Goal: Task Accomplishment & Management: Manage account settings

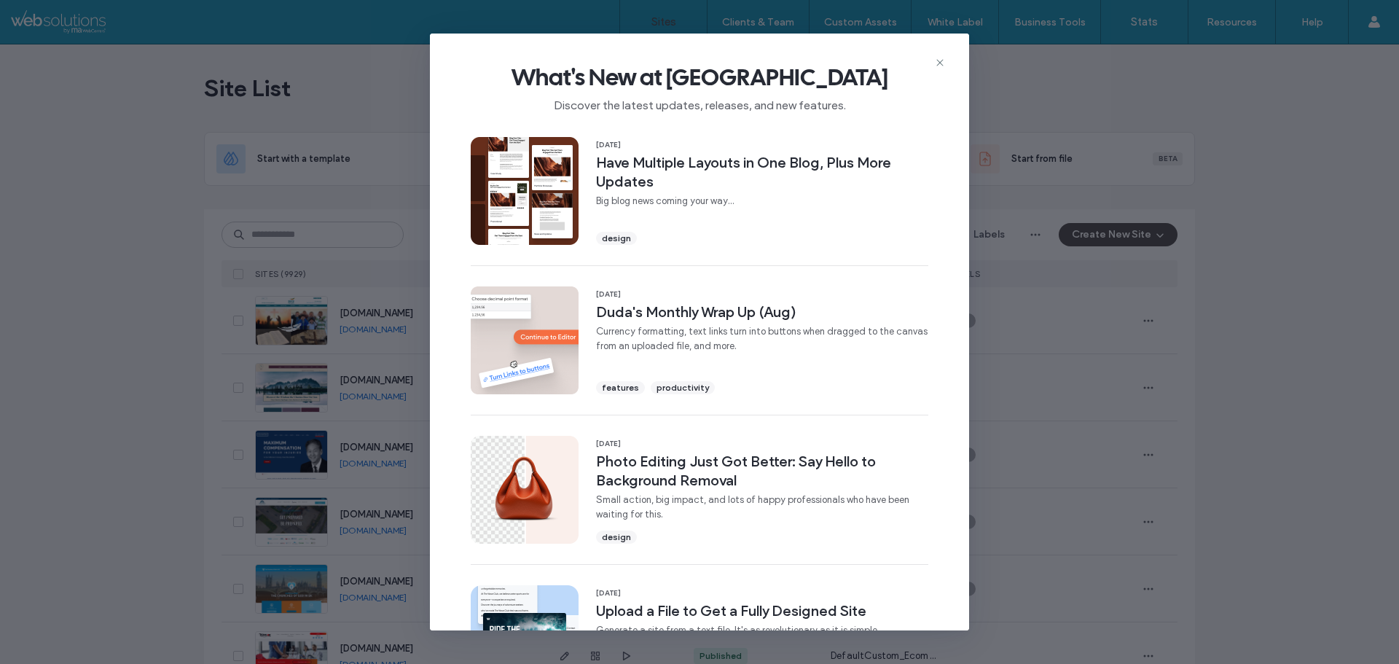
drag, startPoint x: 937, startPoint y: 63, endPoint x: 837, endPoint y: 94, distance: 105.1
click at [937, 63] on icon at bounding box center [940, 63] width 12 height 12
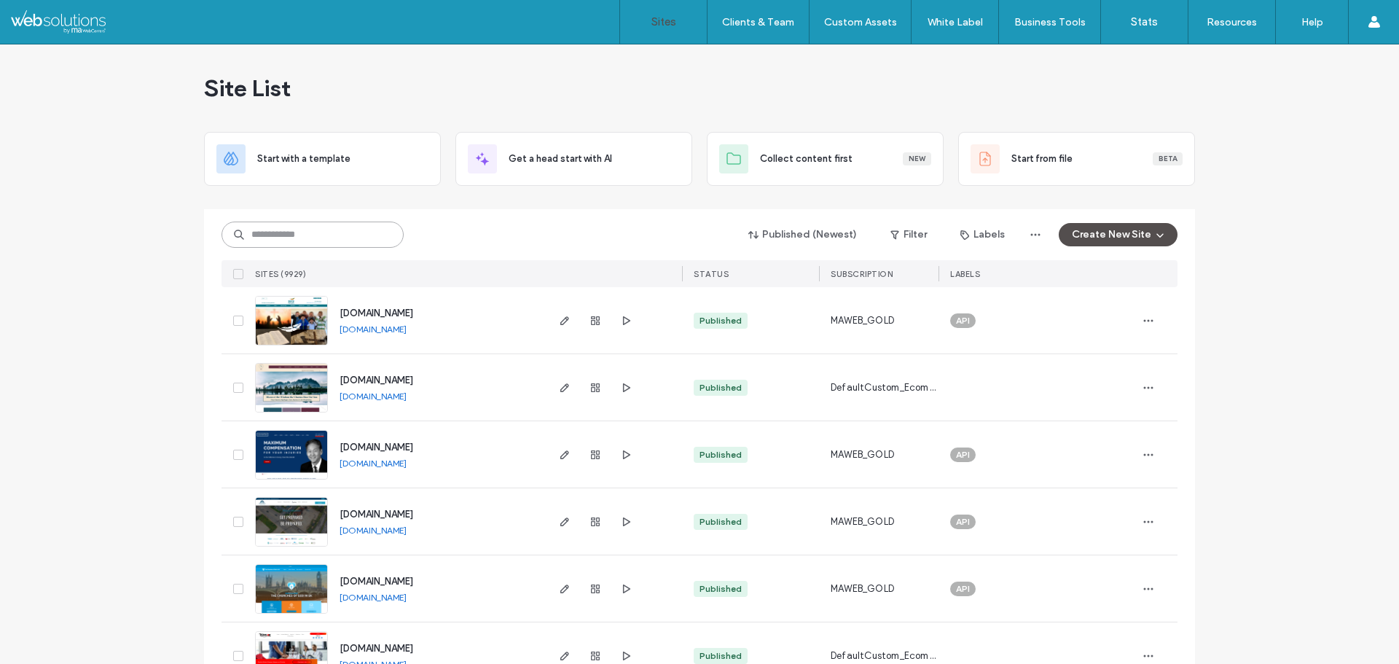
click at [355, 232] on input at bounding box center [312, 234] width 182 height 26
paste input "**********"
type input "**********"
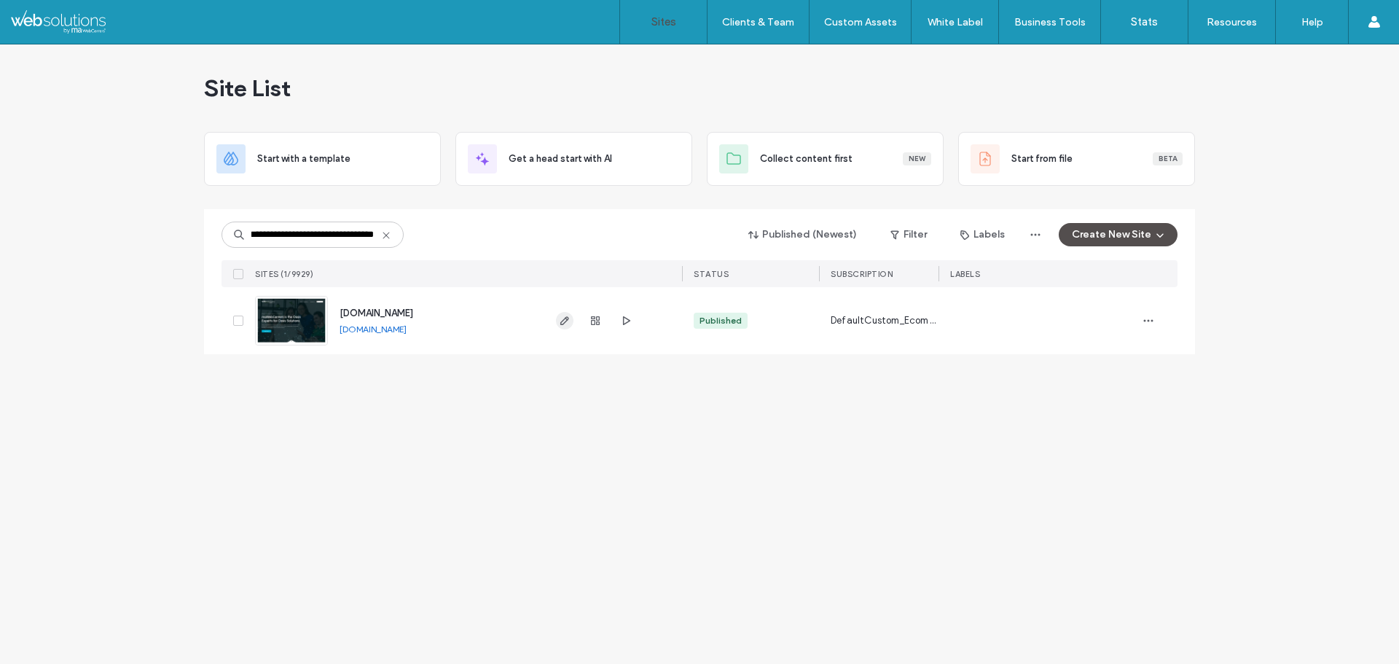
scroll to position [0, 0]
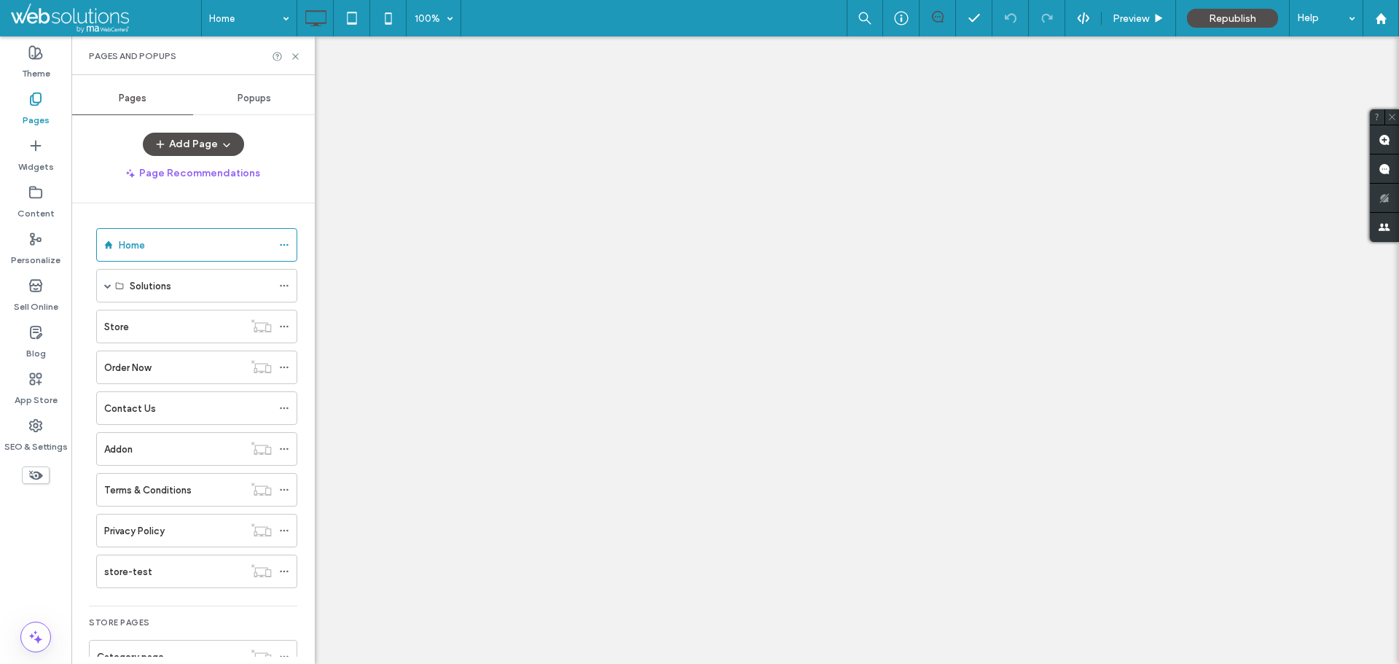
click at [184, 319] on div "Store" at bounding box center [173, 326] width 139 height 15
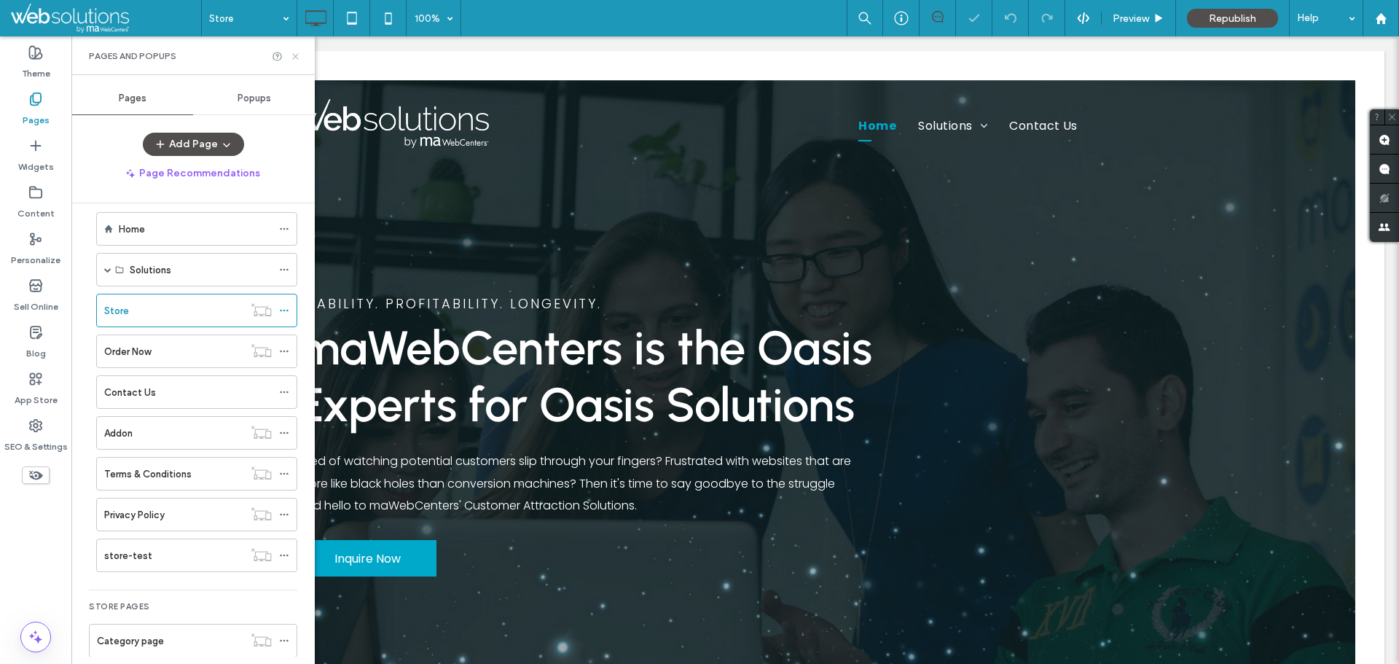
click at [299, 55] on icon at bounding box center [295, 56] width 11 height 11
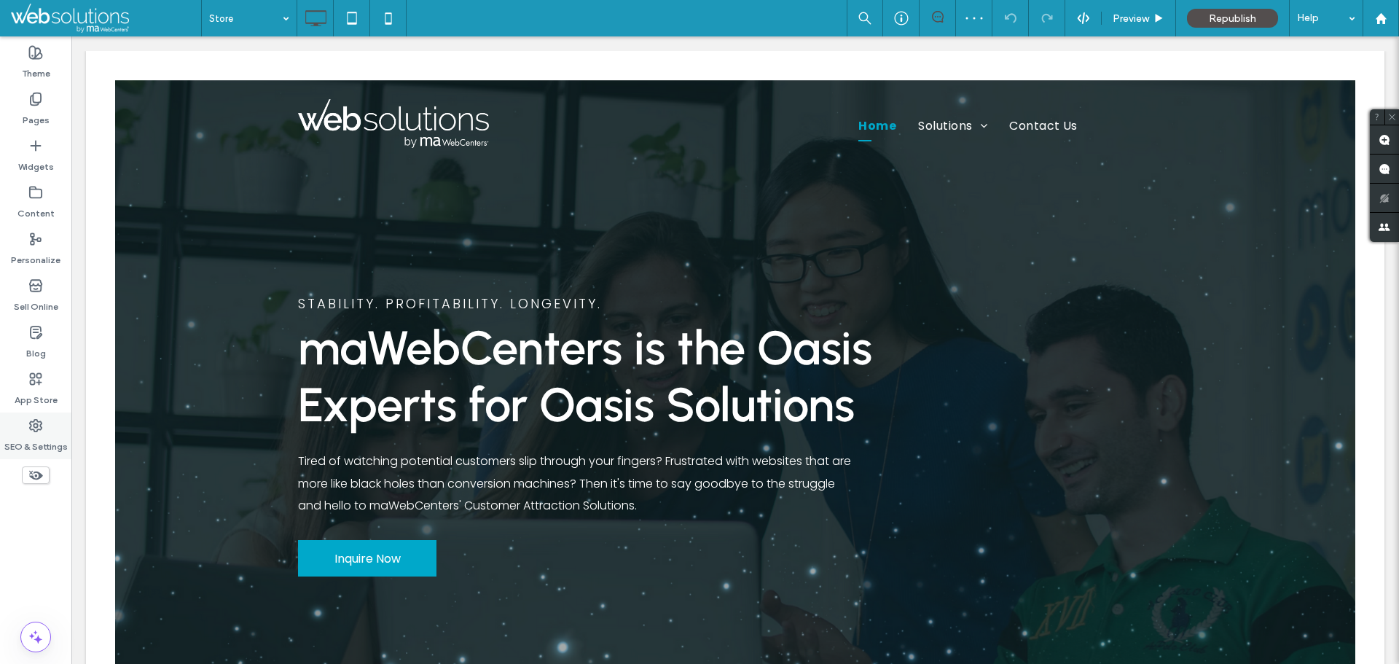
click at [39, 443] on label "SEO & Settings" at bounding box center [35, 443] width 63 height 20
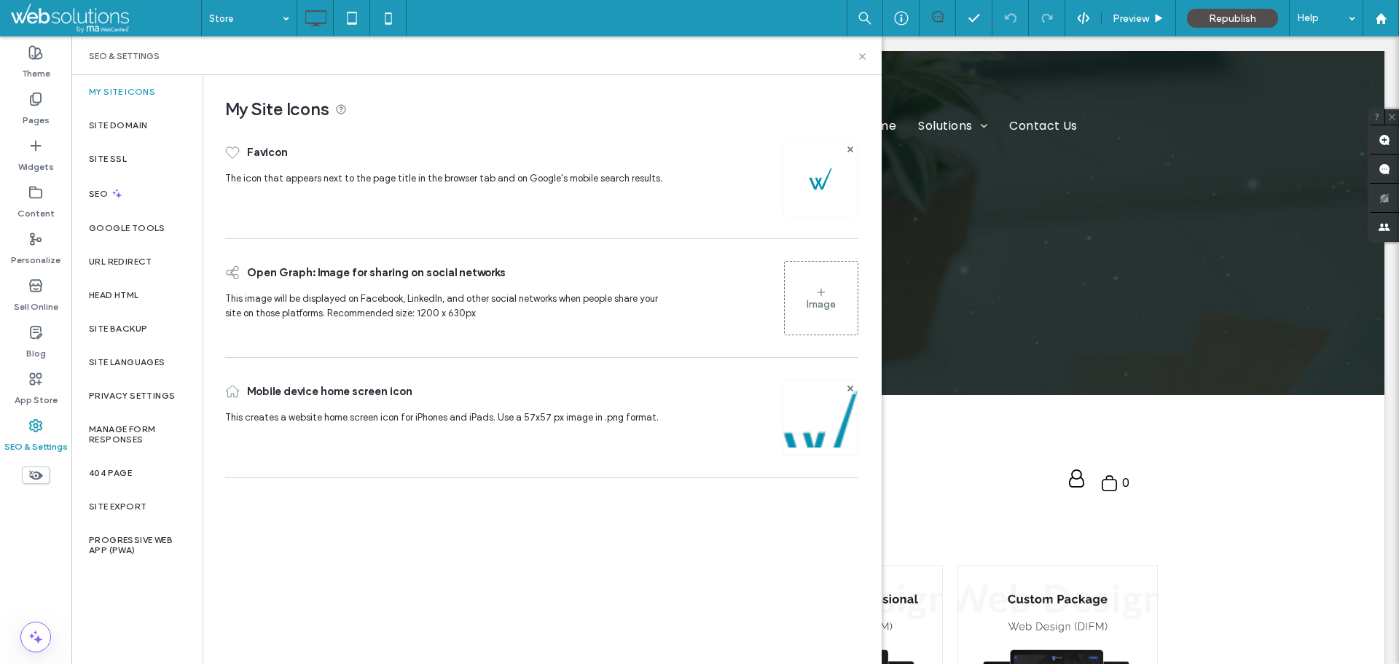
click at [43, 430] on div "SEO & Settings" at bounding box center [35, 435] width 71 height 47
click at [865, 55] on icon at bounding box center [862, 56] width 11 height 11
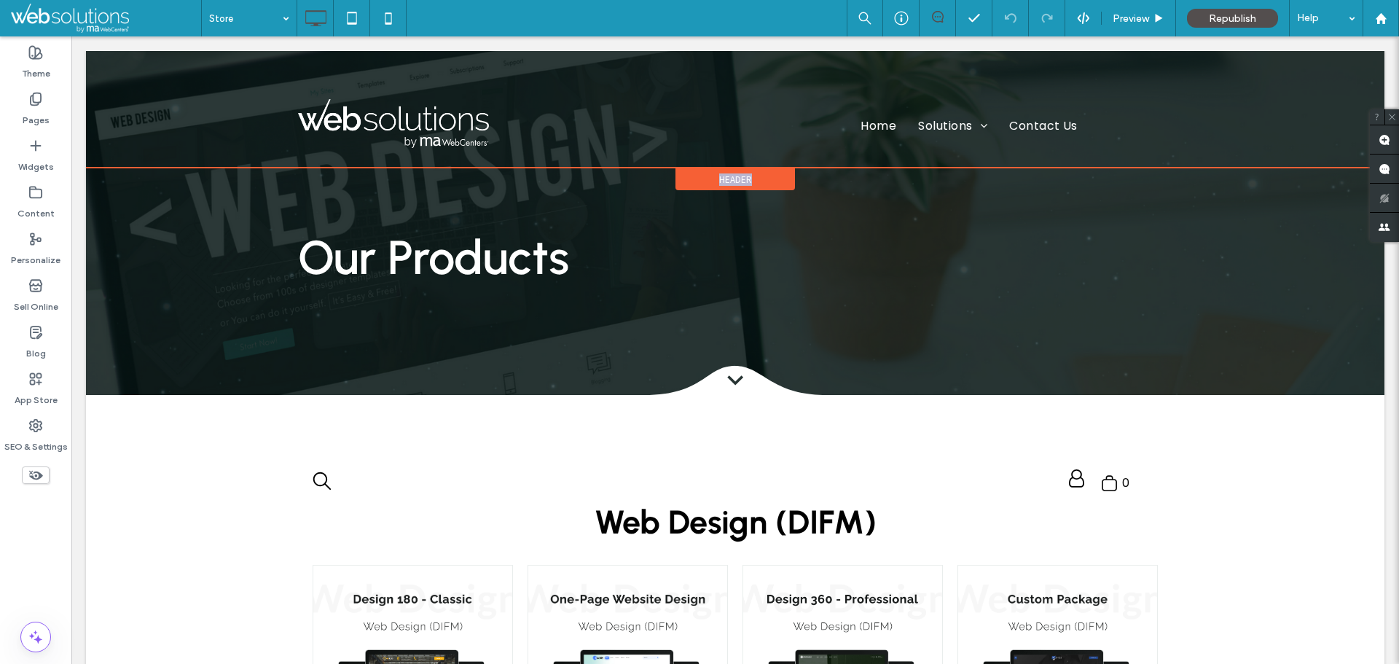
click at [865, 55] on div "Click To Paste Home Solutions Design Marketing Contact Us Click To Paste Click …" at bounding box center [735, 109] width 1298 height 117
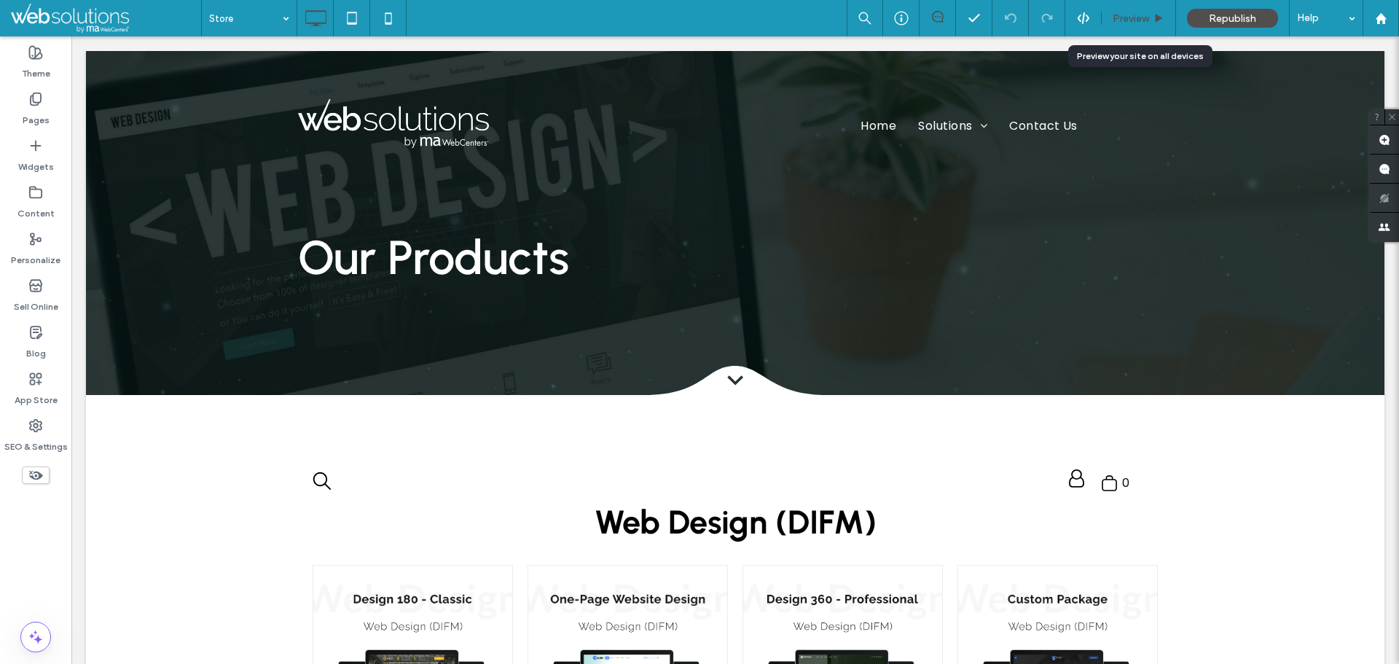
click at [1130, 6] on div "Preview" at bounding box center [1138, 18] width 74 height 36
click at [1133, 23] on div "Preview" at bounding box center [1138, 18] width 74 height 36
click at [1144, 20] on span "Preview" at bounding box center [1130, 18] width 36 height 12
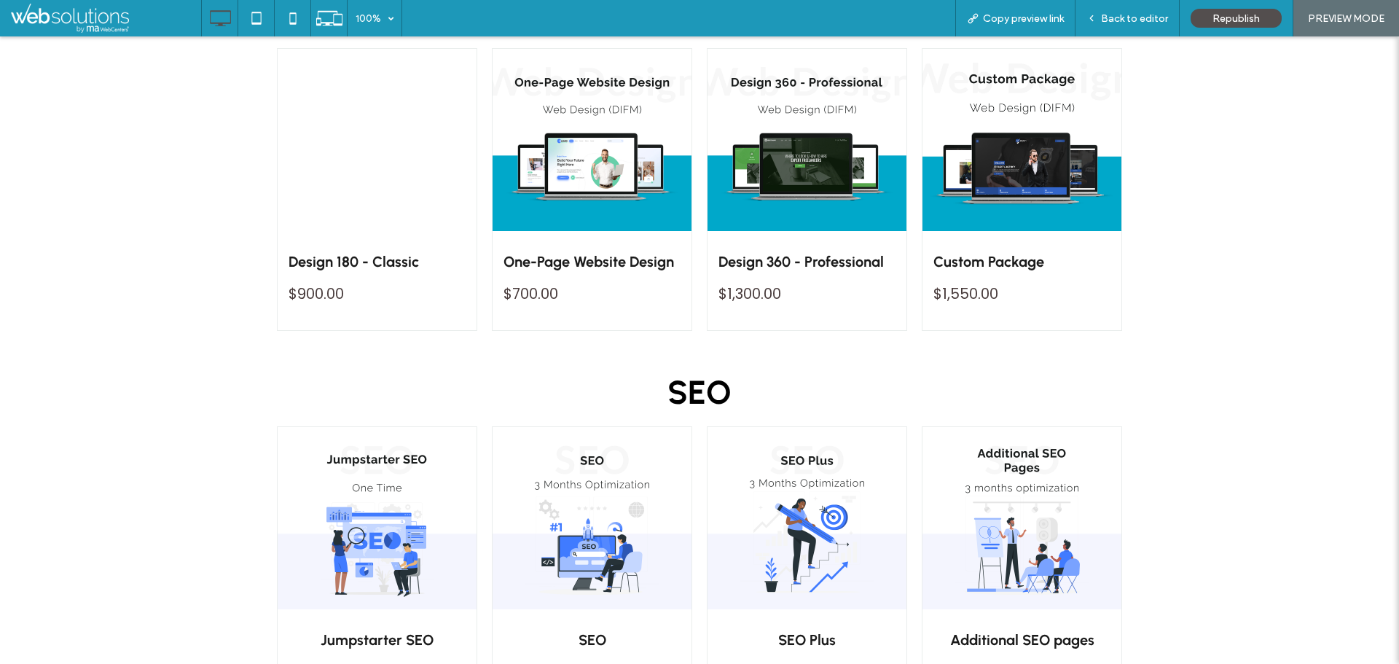
scroll to position [437, 0]
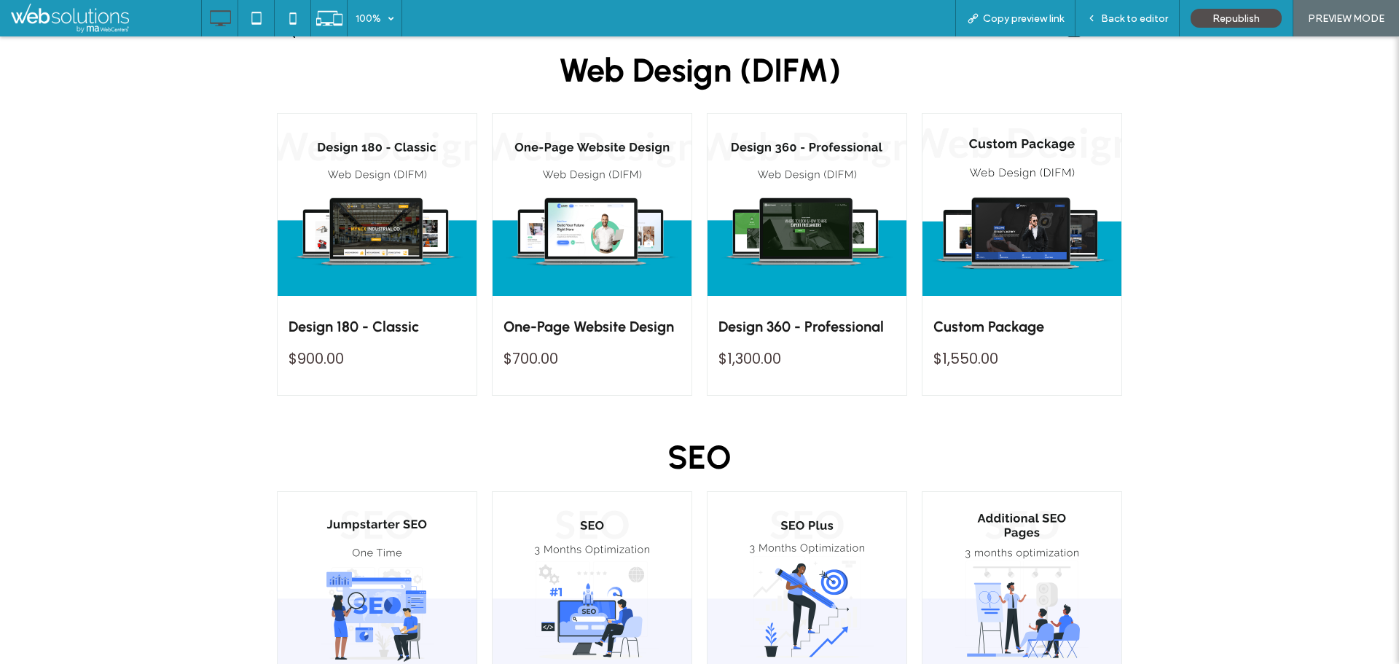
click at [1018, 259] on link at bounding box center [1021, 204] width 211 height 193
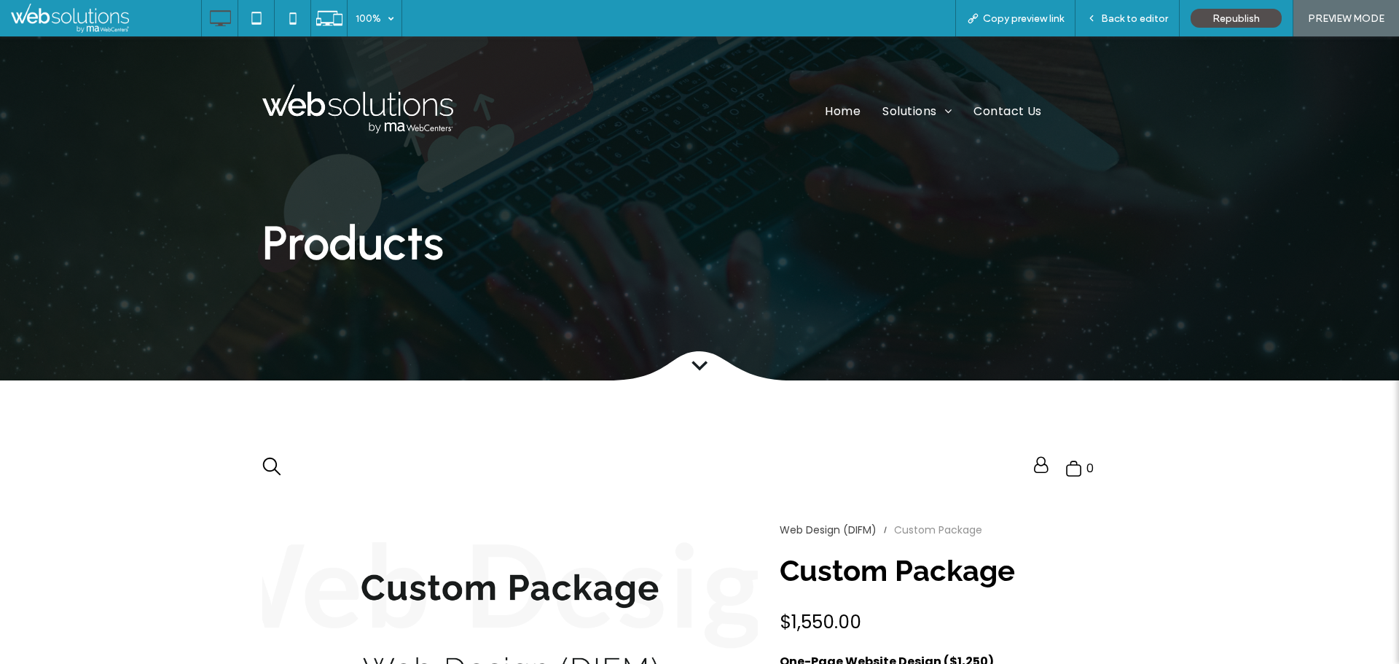
scroll to position [437, 0]
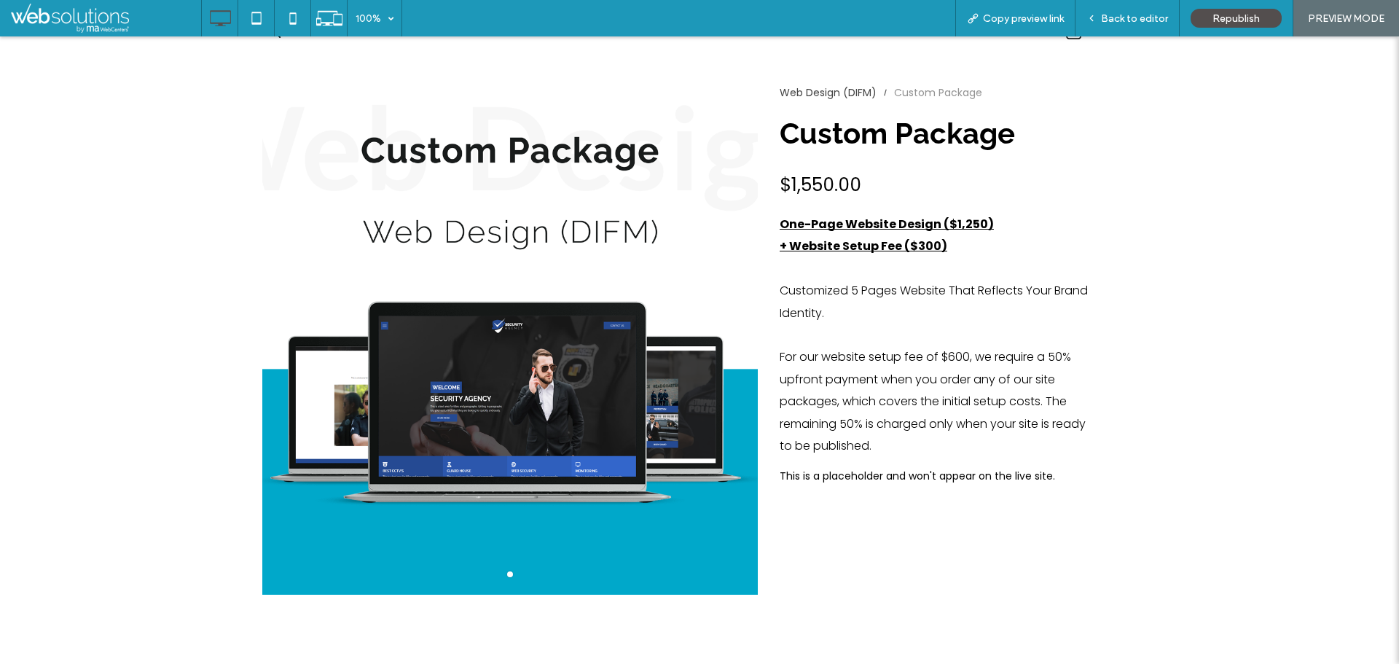
click at [798, 182] on h4 "$1,550.00" at bounding box center [820, 184] width 82 height 25
drag, startPoint x: 939, startPoint y: 252, endPoint x: 773, endPoint y: 247, distance: 166.2
click at [773, 247] on div "Web Design (DIFM) Custom Package Custom Package $1,550.00 One-Page Website Desi…" at bounding box center [954, 322] width 364 height 544
click at [932, 355] on p "For our website setup fee of $600, we require a 50% upfront payment when you or…" at bounding box center [934, 401] width 310 height 111
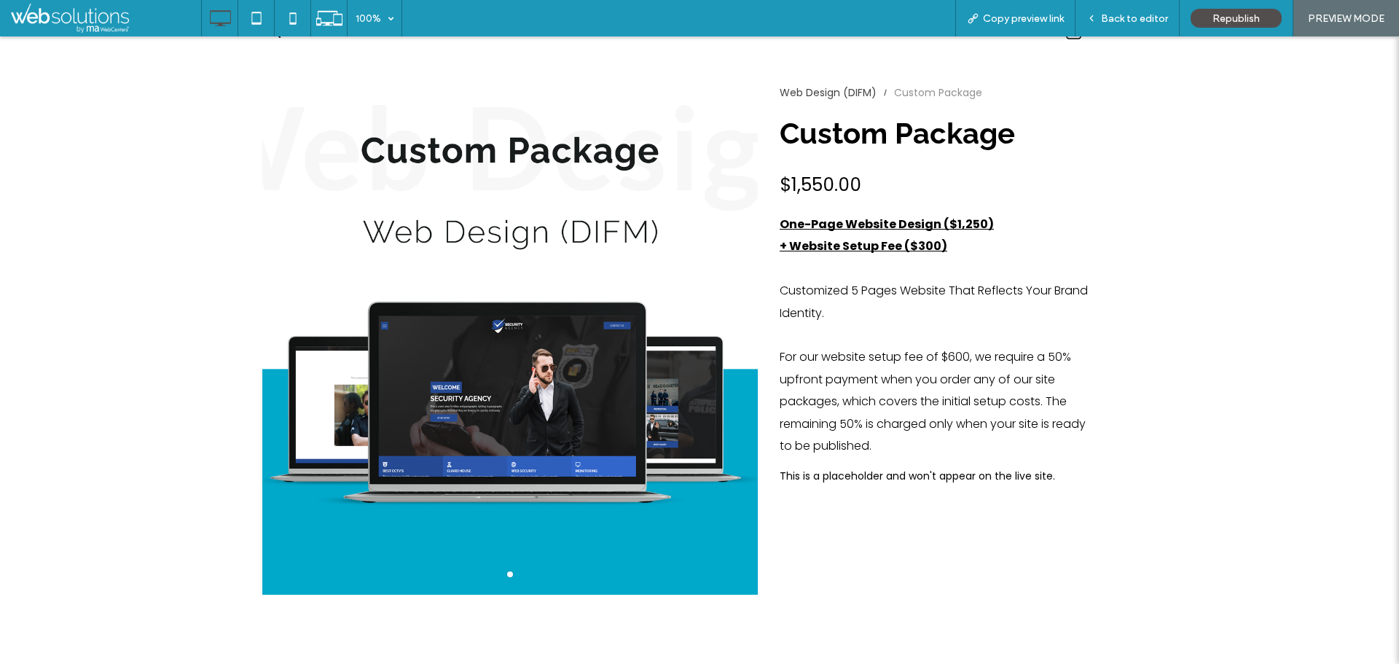
click at [951, 359] on p "For our website setup fee of $600, we require a 50% upfront payment when you or…" at bounding box center [934, 401] width 310 height 111
drag, startPoint x: 942, startPoint y: 245, endPoint x: 771, endPoint y: 251, distance: 170.5
click at [772, 253] on div "Web Design (DIFM) Custom Package Custom Package $1,550.00 One-Page Website Desi…" at bounding box center [954, 322] width 364 height 544
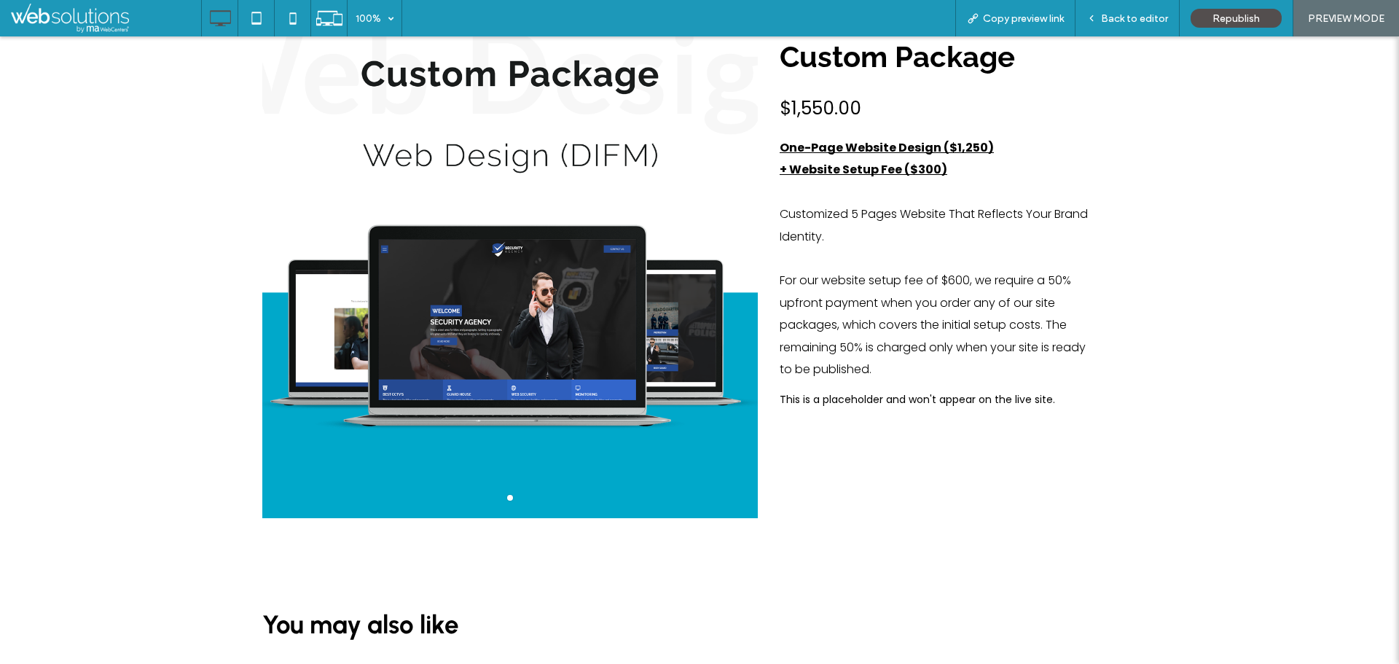
scroll to position [510, 0]
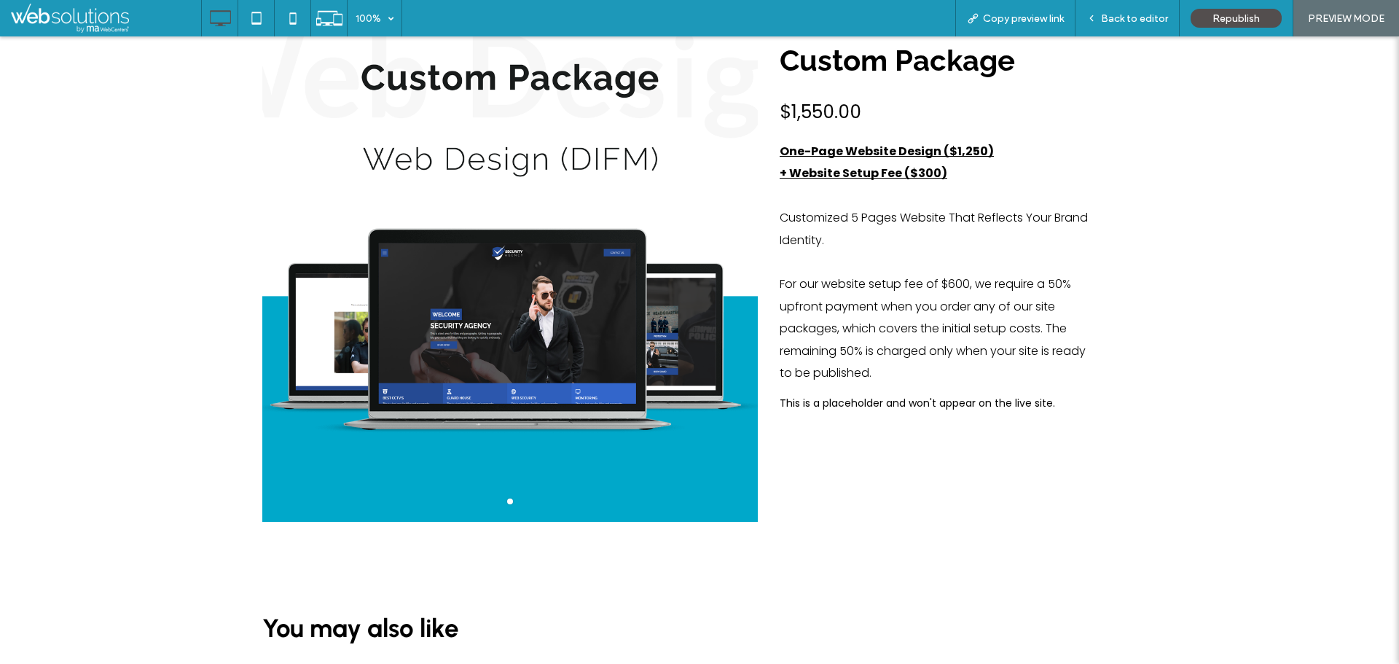
click at [881, 358] on p "For our website setup fee of $600, we require a 50% upfront payment when you or…" at bounding box center [934, 328] width 310 height 111
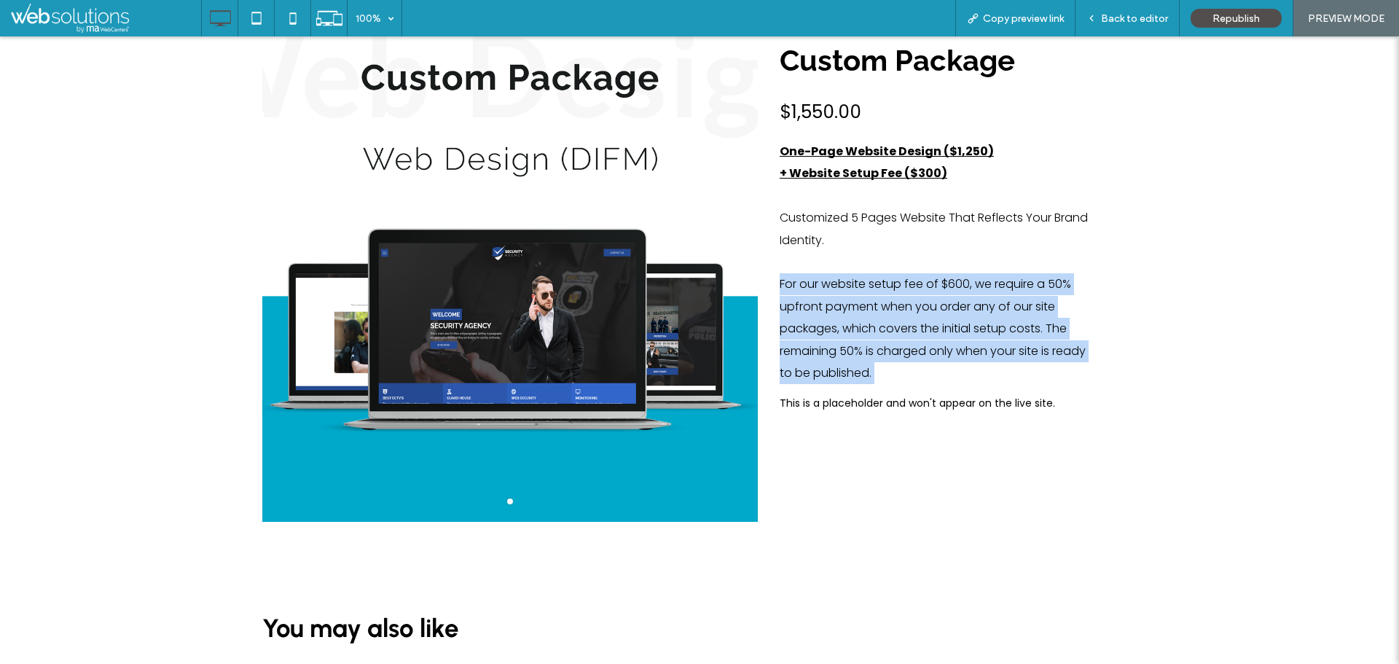
click at [884, 357] on p "For our website setup fee of $600, we require a 50% upfront payment when you or…" at bounding box center [934, 328] width 310 height 111
click at [891, 371] on p "For our website setup fee of $600, we require a 50% upfront payment when you or…" at bounding box center [934, 328] width 310 height 111
click at [923, 374] on p "For our website setup fee of $600, we require a 50% upfront payment when you or…" at bounding box center [934, 328] width 310 height 111
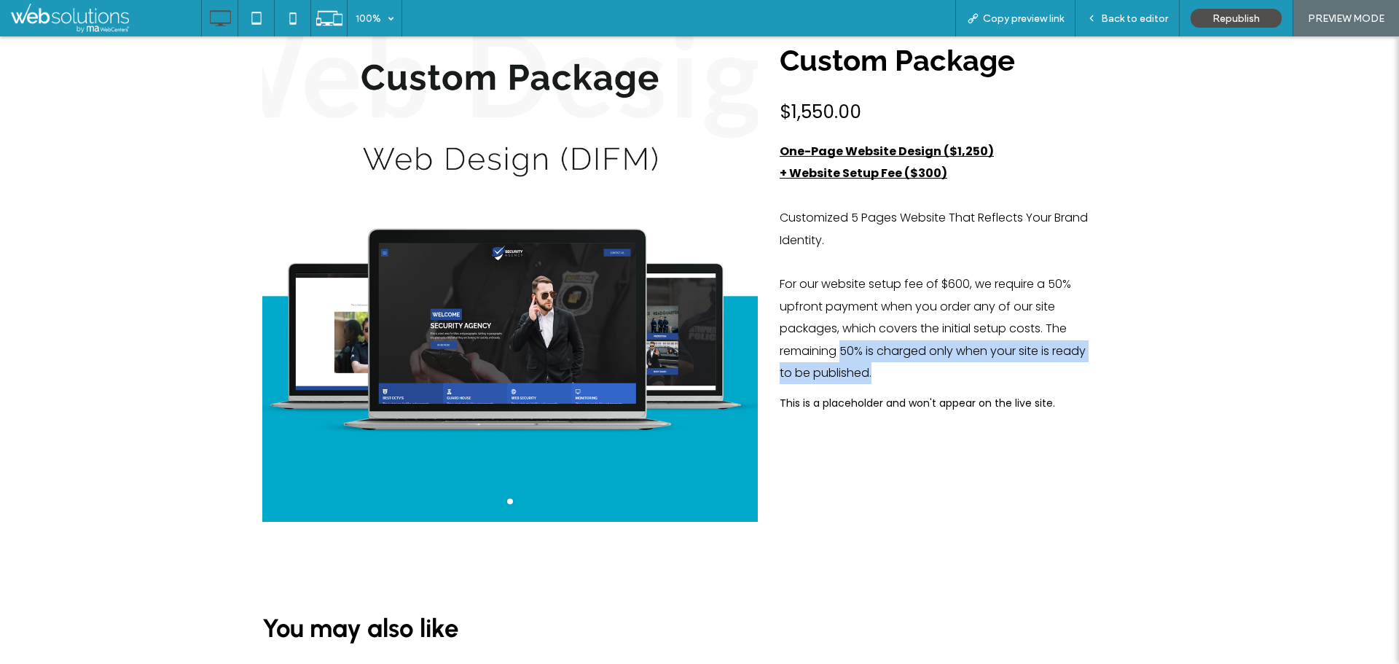
drag, startPoint x: 924, startPoint y: 377, endPoint x: 835, endPoint y: 357, distance: 91.2
click at [835, 357] on p "For our website setup fee of $600, we require a 50% upfront payment when you or…" at bounding box center [934, 328] width 310 height 111
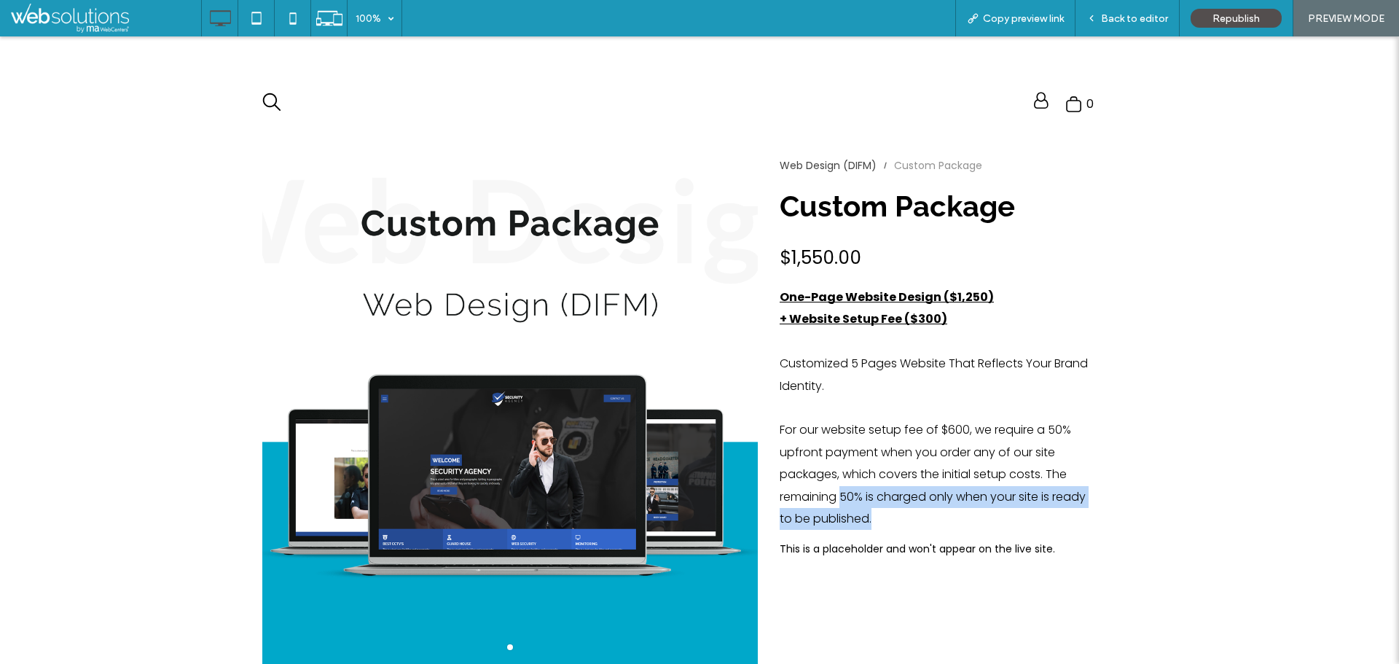
scroll to position [728, 0]
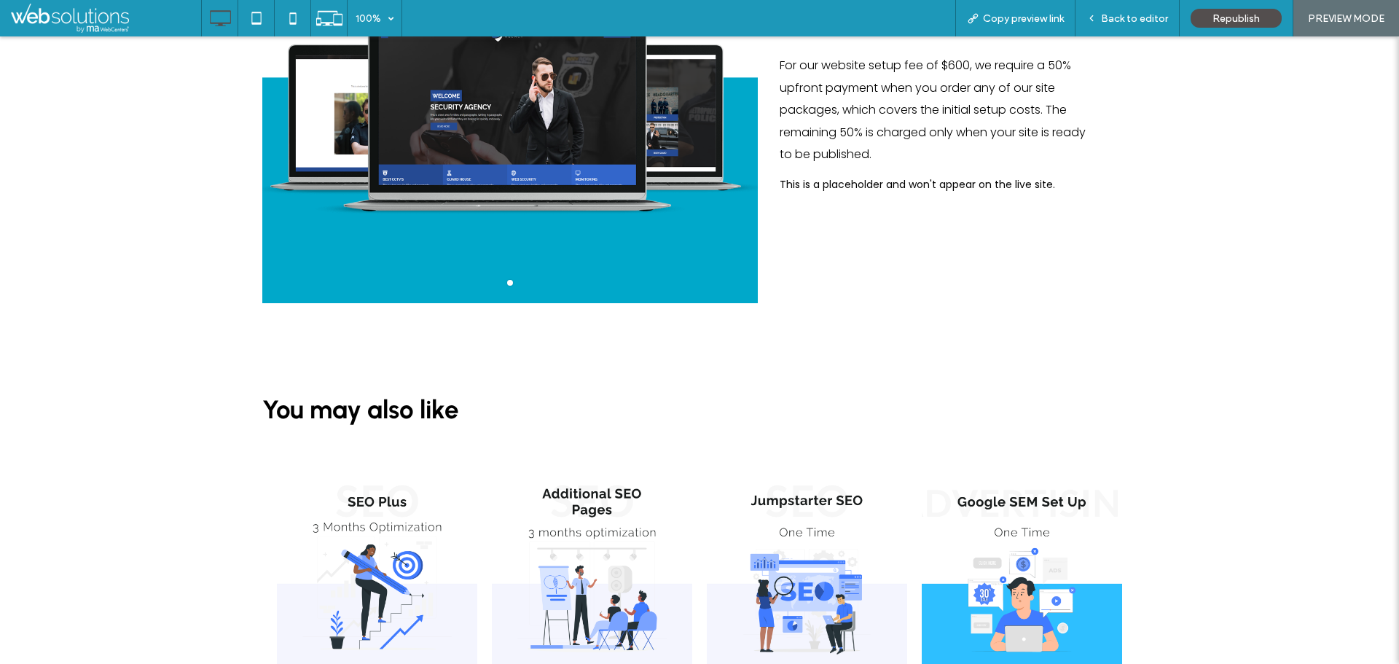
click at [815, 240] on div "Add to Cart" at bounding box center [852, 231] width 146 height 36
click at [808, 227] on div "Add to Cart" at bounding box center [852, 231] width 146 height 36
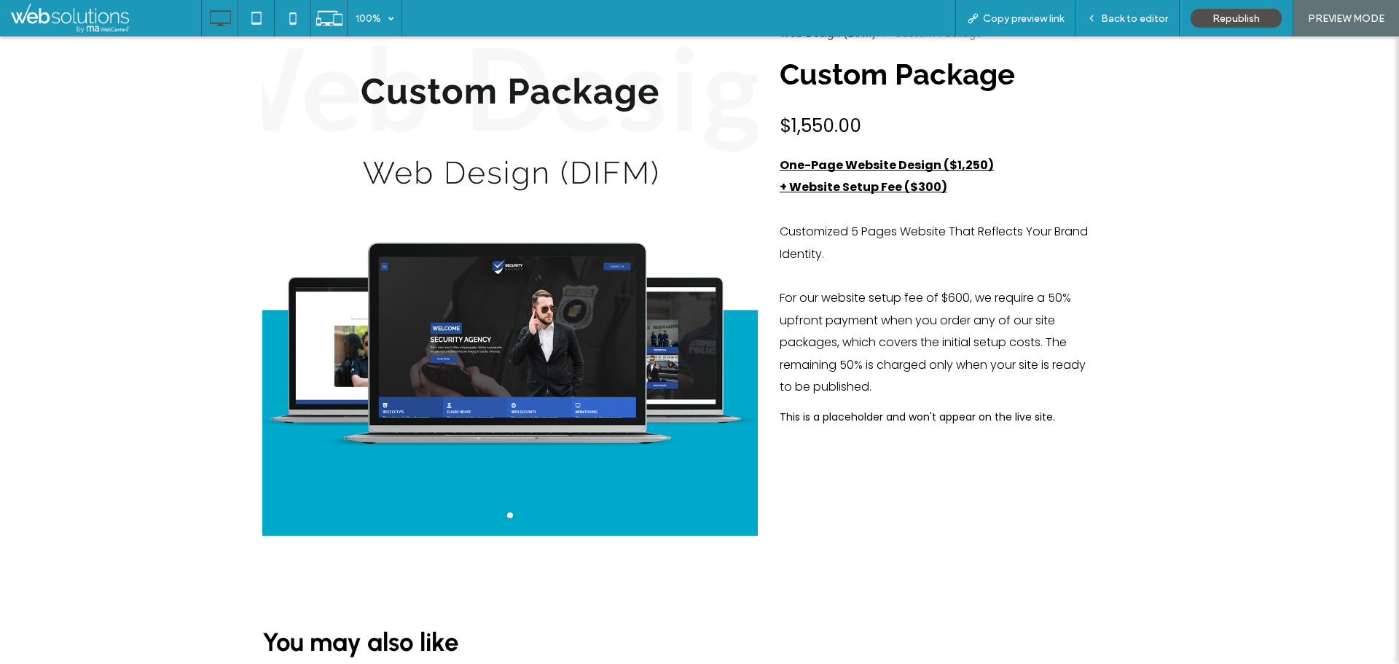
scroll to position [510, 0]
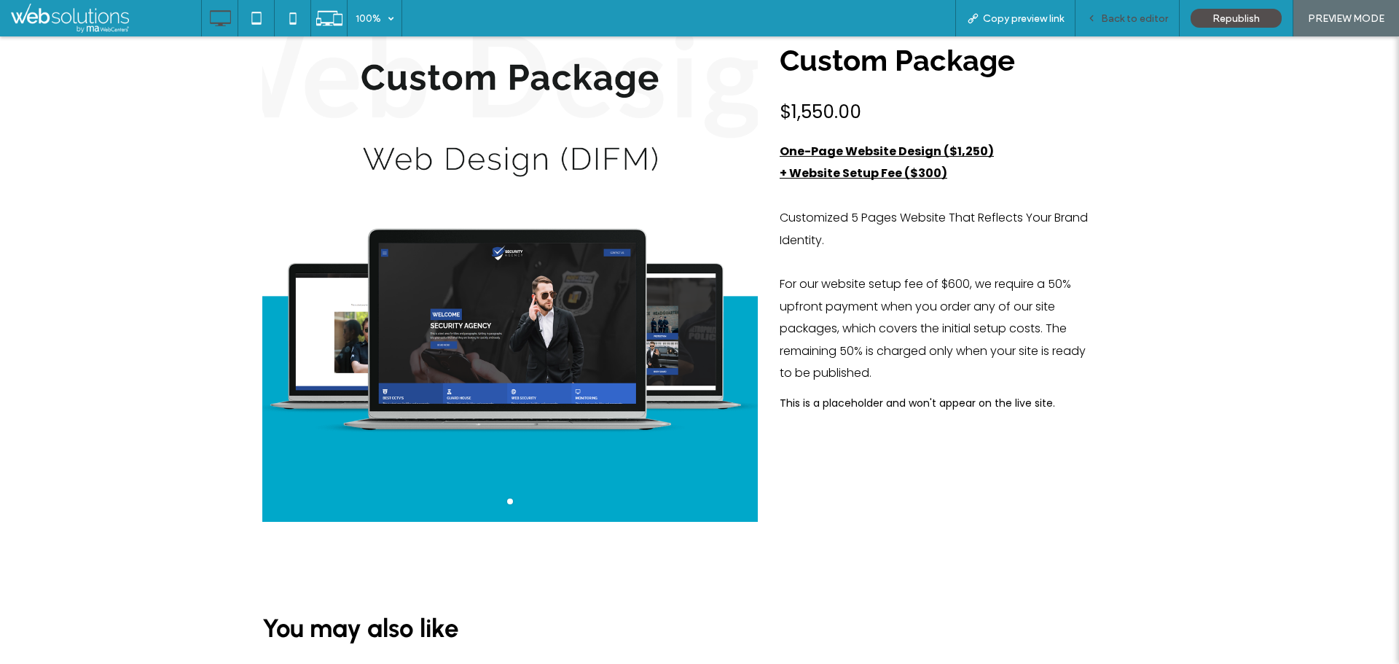
click at [1163, 9] on div "Back to editor" at bounding box center [1127, 18] width 104 height 36
click at [1101, 19] on div "Back to editor" at bounding box center [1126, 18] width 103 height 12
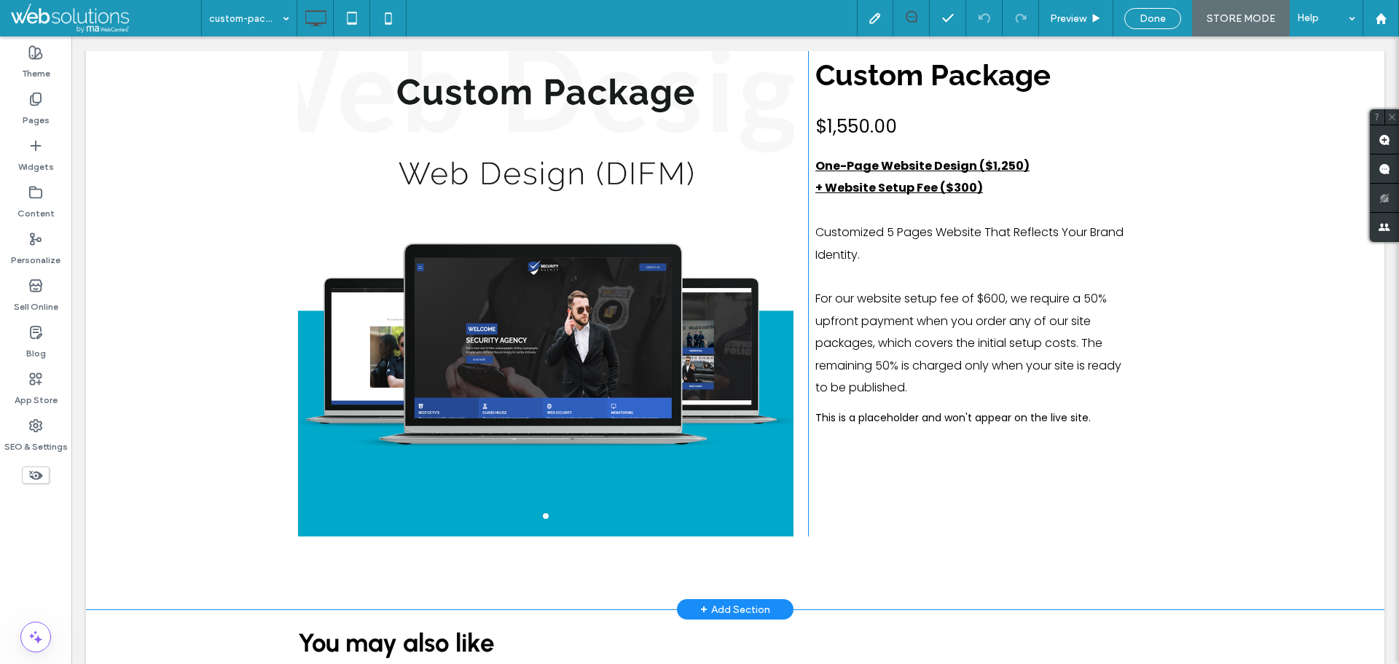
click at [655, 342] on div at bounding box center [545, 273] width 495 height 475
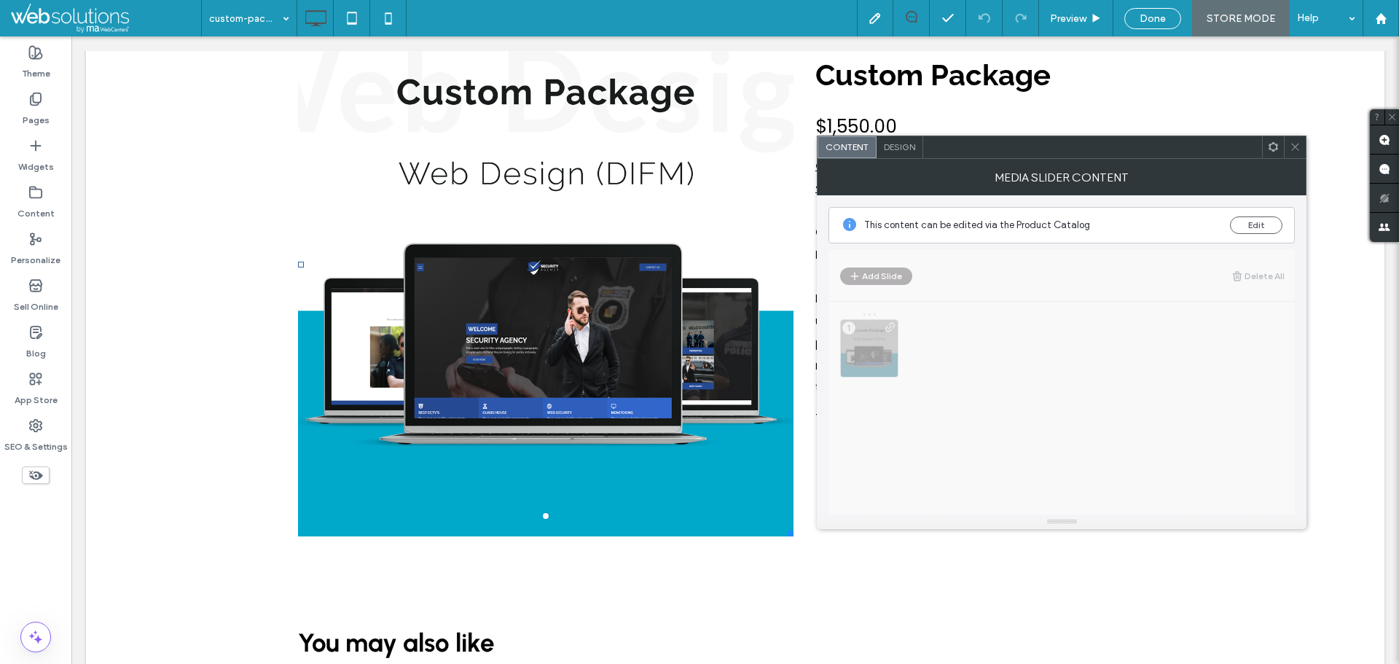
click at [1288, 147] on div at bounding box center [1294, 147] width 22 height 22
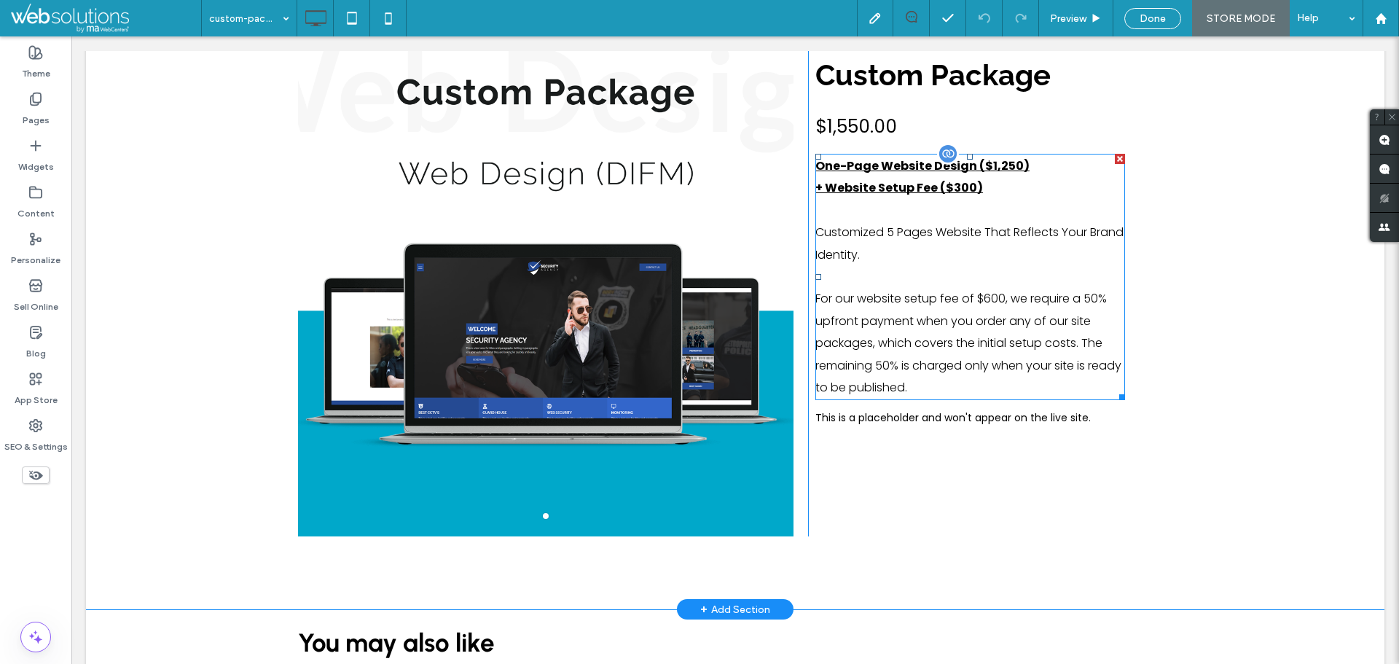
click at [887, 229] on p "Customized 5 Pages Website That Reflects Your Brand Identity." at bounding box center [970, 243] width 310 height 44
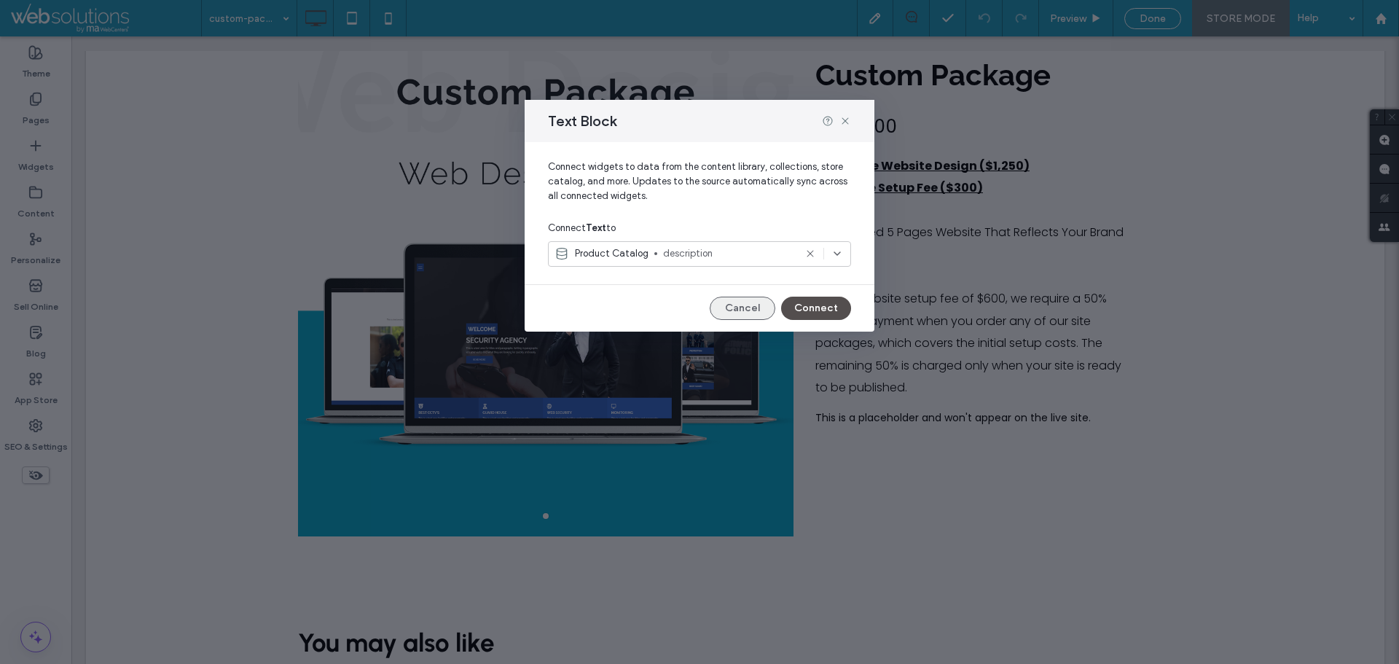
click at [727, 307] on button "Cancel" at bounding box center [742, 307] width 66 height 23
click at [727, 307] on div at bounding box center [545, 273] width 495 height 475
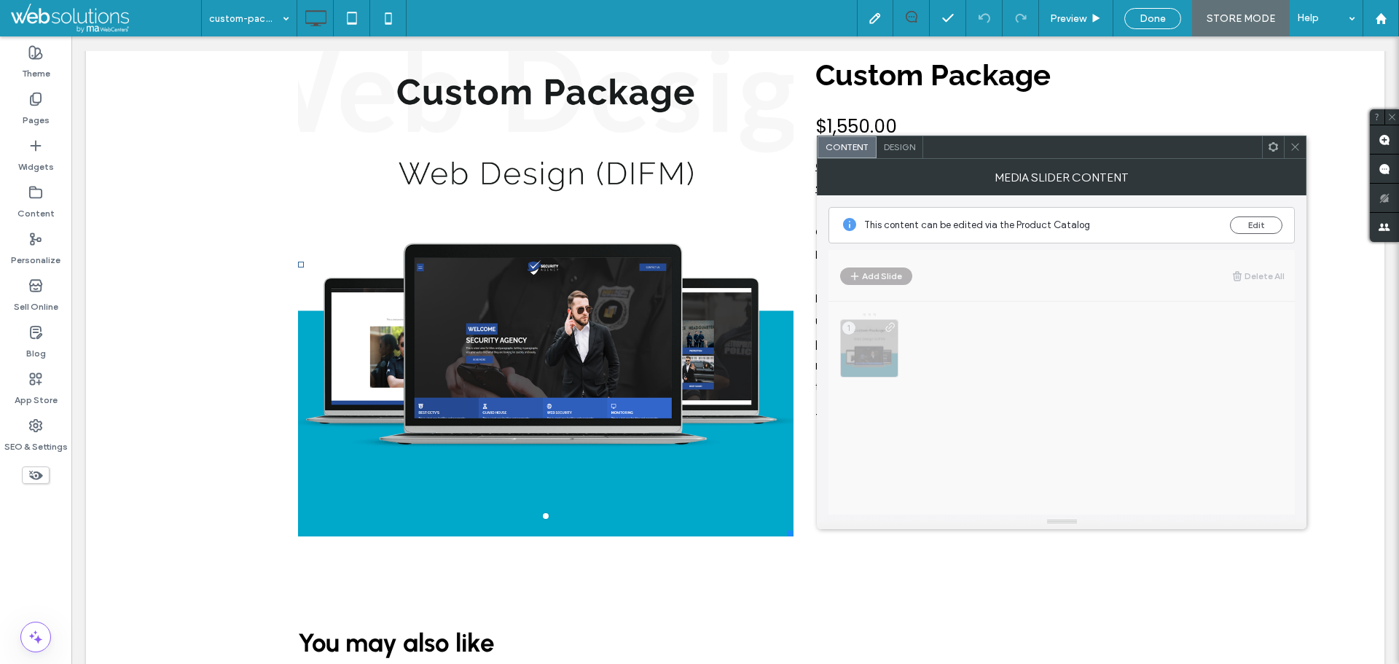
click at [1297, 159] on div "MEDIA SLIDER CONTENT" at bounding box center [1061, 177] width 489 height 36
click at [43, 117] on label "Pages" at bounding box center [36, 116] width 27 height 20
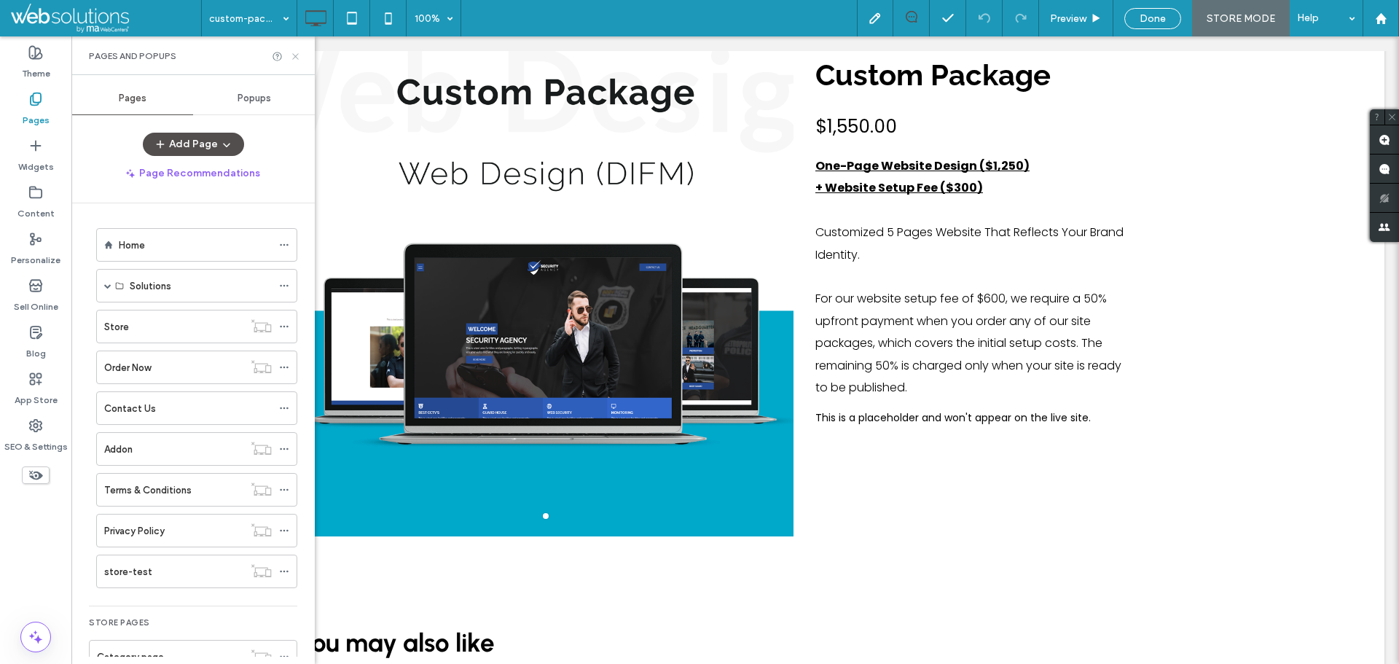
drag, startPoint x: 297, startPoint y: 51, endPoint x: 333, endPoint y: 61, distance: 37.1
click at [297, 51] on icon at bounding box center [295, 56] width 11 height 11
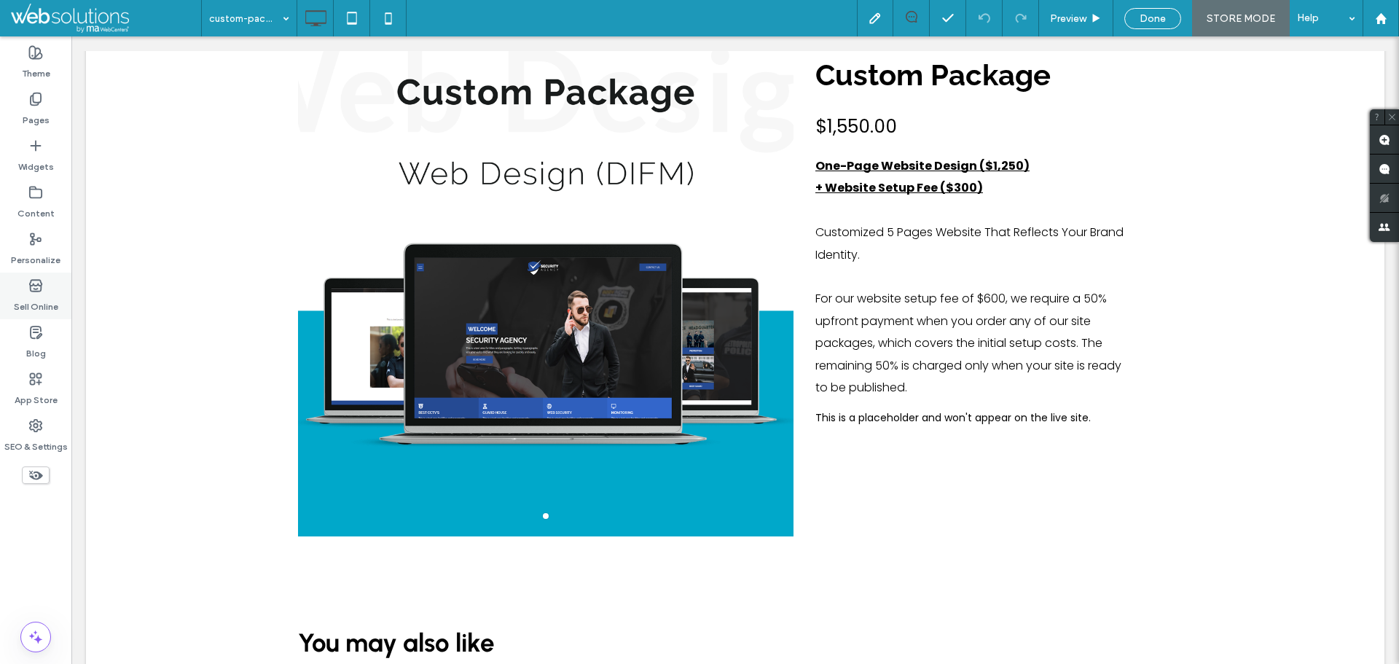
click at [50, 291] on div "Sell Online" at bounding box center [35, 295] width 71 height 47
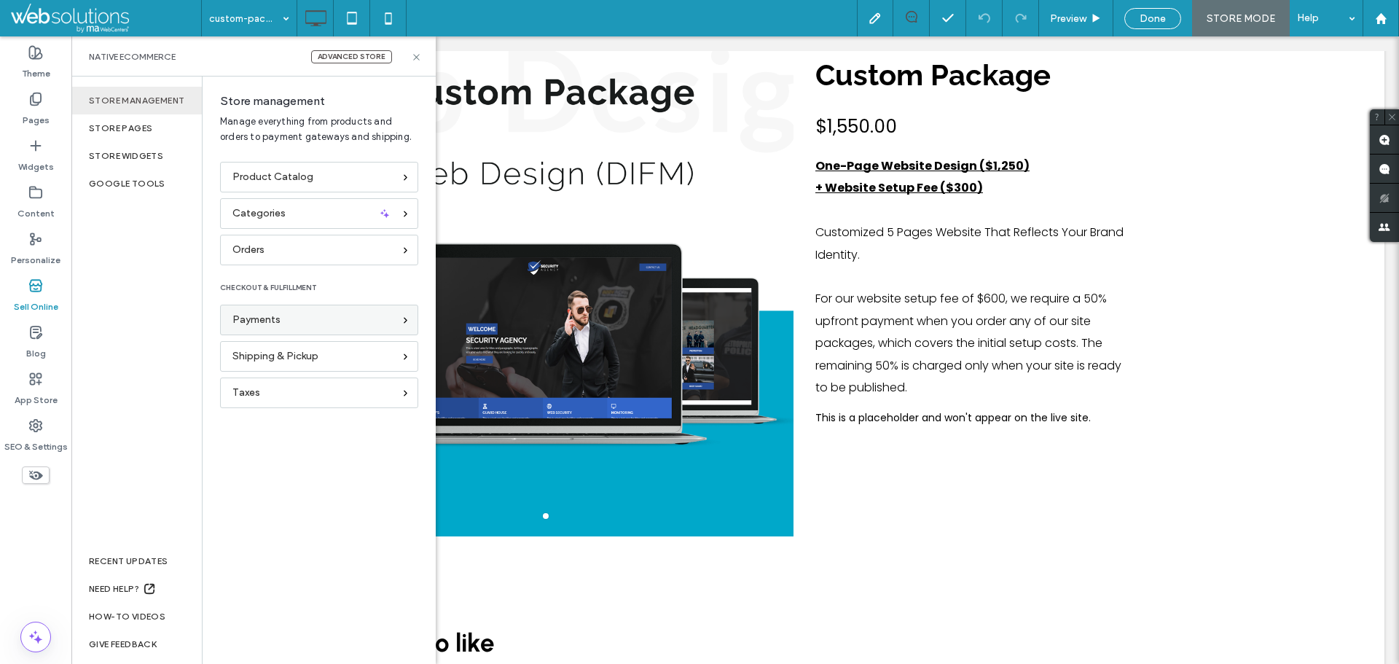
click at [298, 333] on div "Payments" at bounding box center [319, 319] width 198 height 31
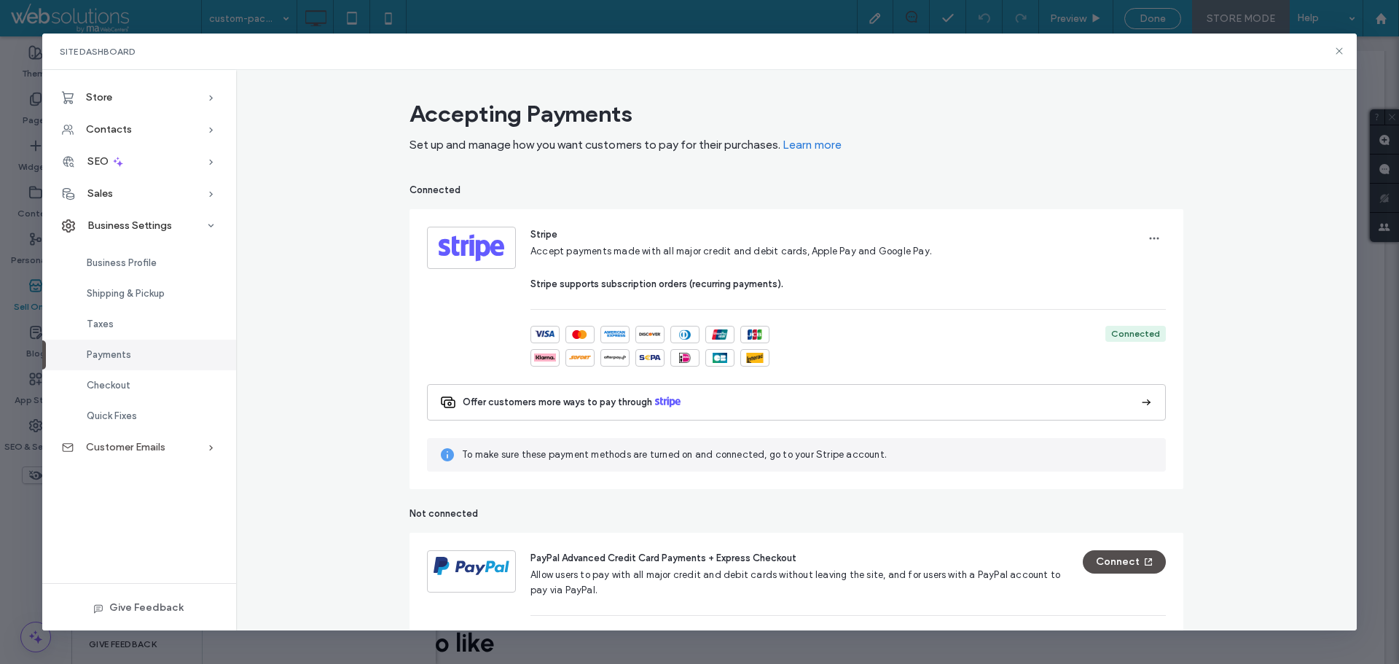
click at [160, 453] on span "Customer Emails" at bounding box center [125, 447] width 79 height 12
click at [160, 453] on div "Store Product Catalog Categories Product Options Product Customizations Contact…" at bounding box center [139, 350] width 194 height 561
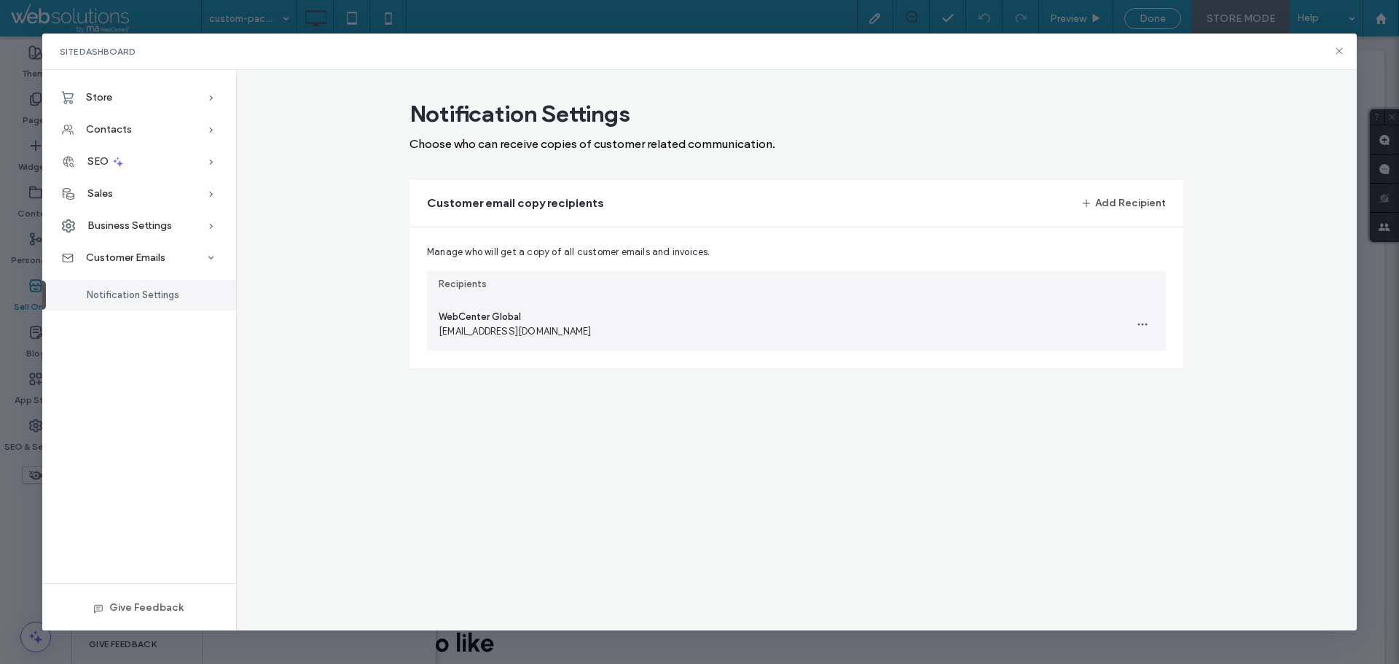
click at [680, 323] on div "WebCenter Global support@webcenter.tech" at bounding box center [773, 324] width 692 height 52
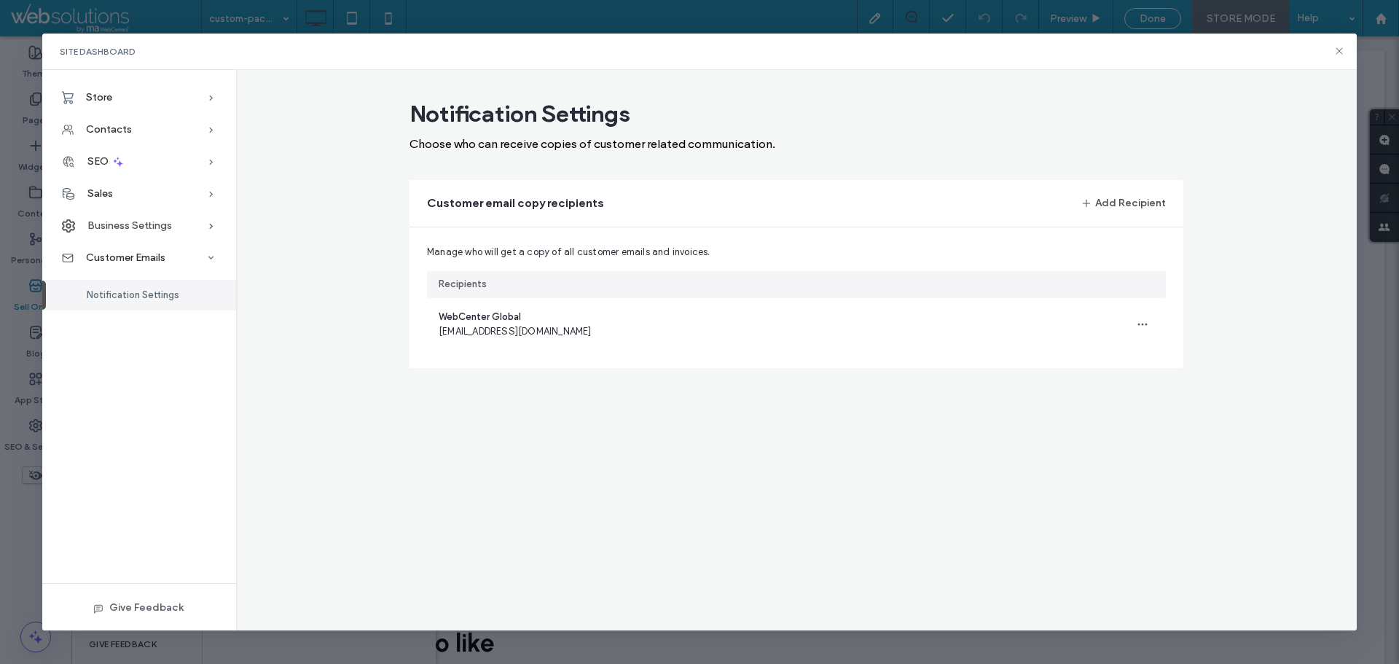
click at [138, 230] on span "Business Settings" at bounding box center [129, 225] width 84 height 12
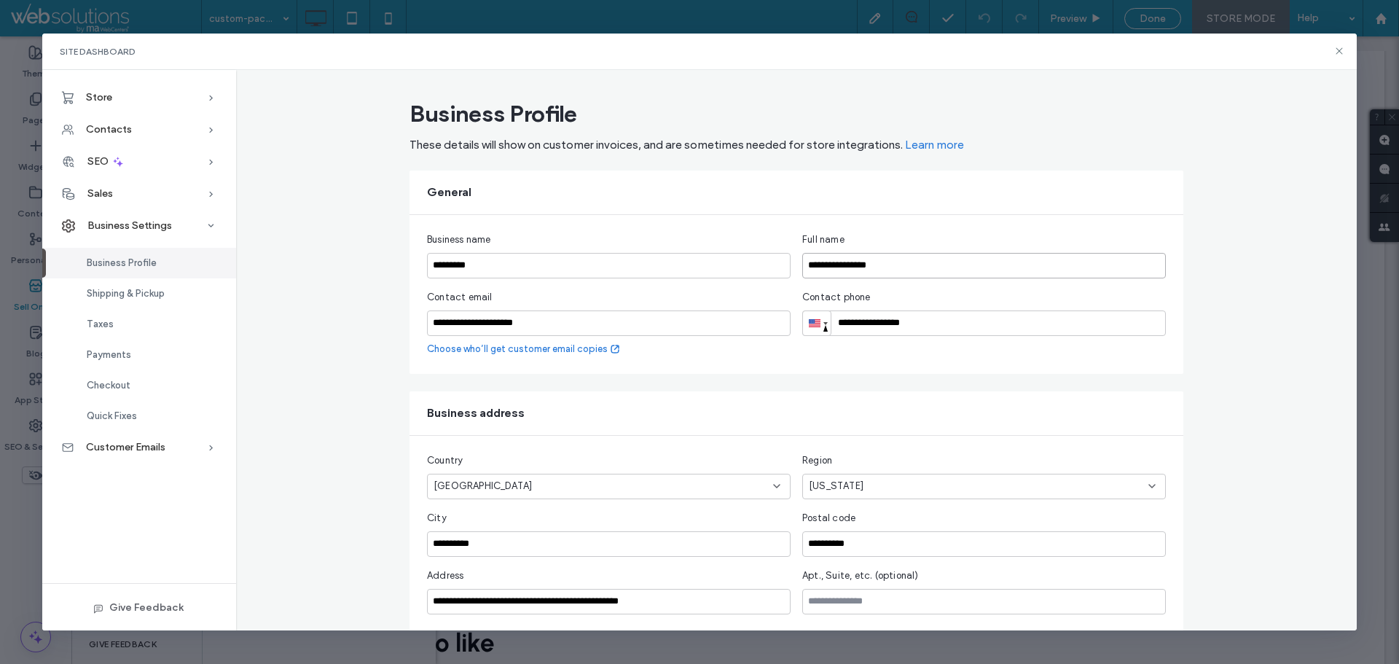
click at [887, 264] on input "**********" at bounding box center [983, 265] width 363 height 25
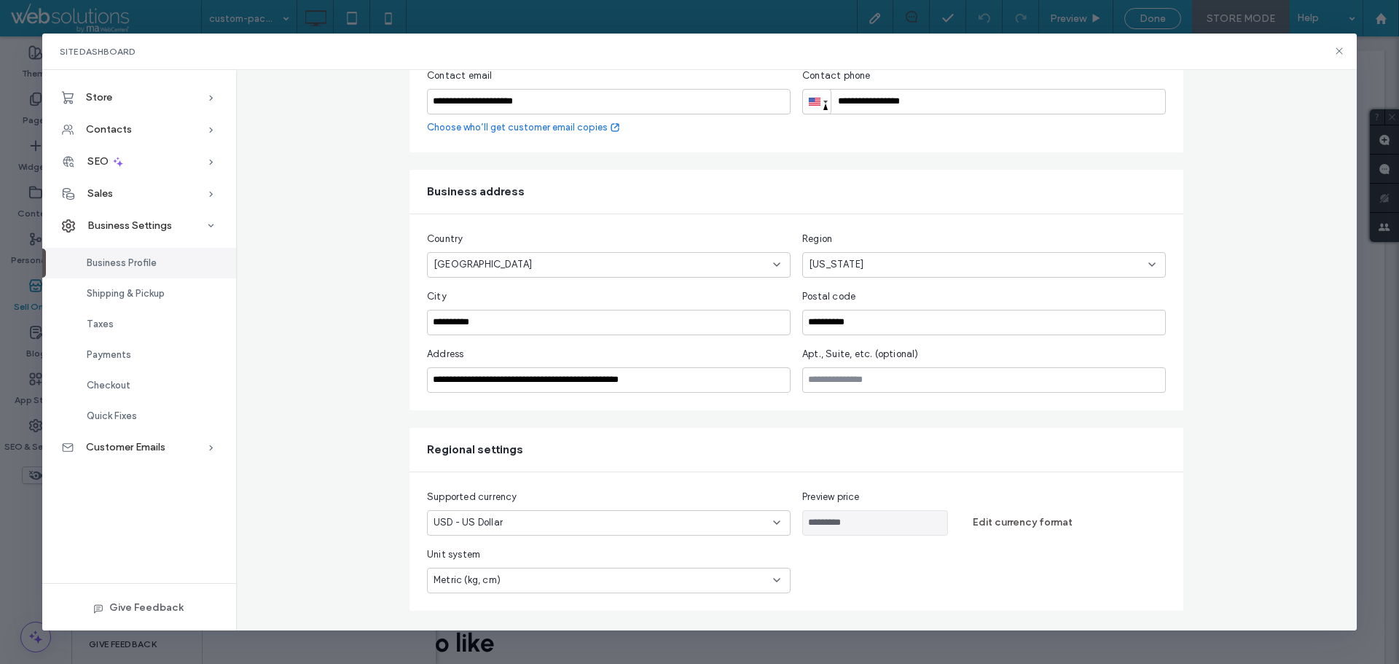
scroll to position [224, 0]
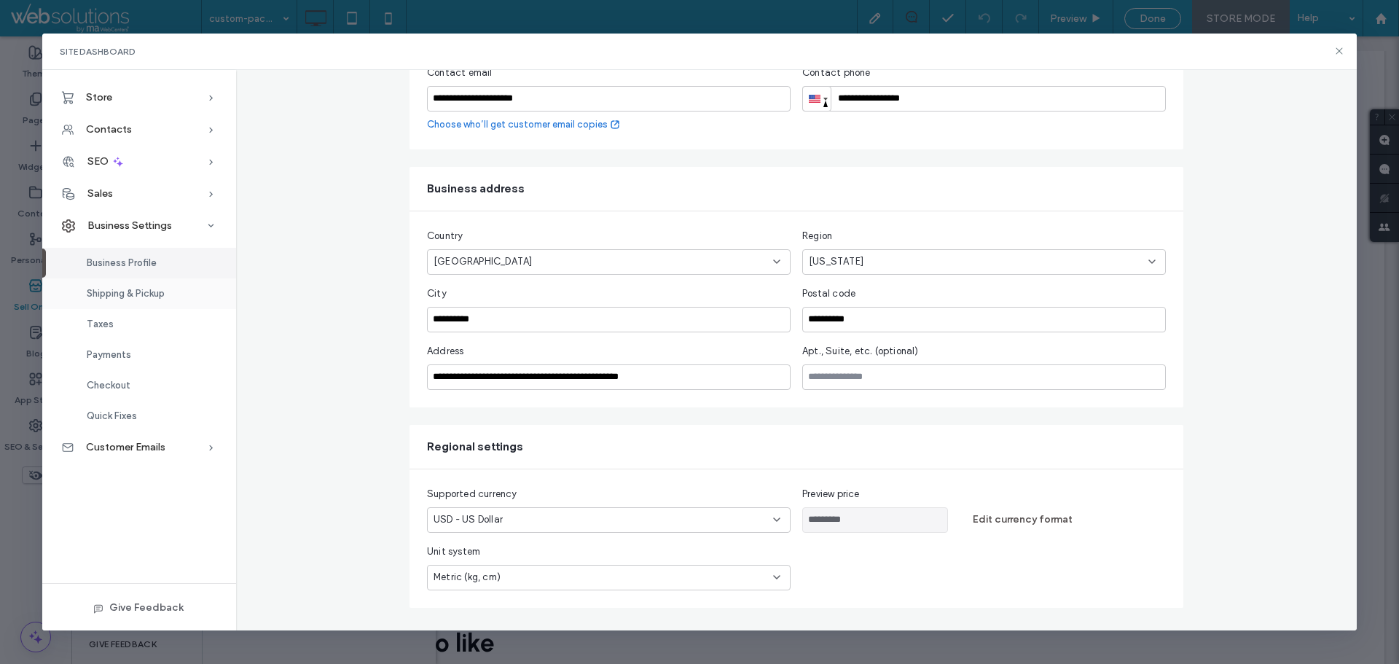
click at [154, 278] on div "Shipping & Pickup" at bounding box center [139, 293] width 194 height 31
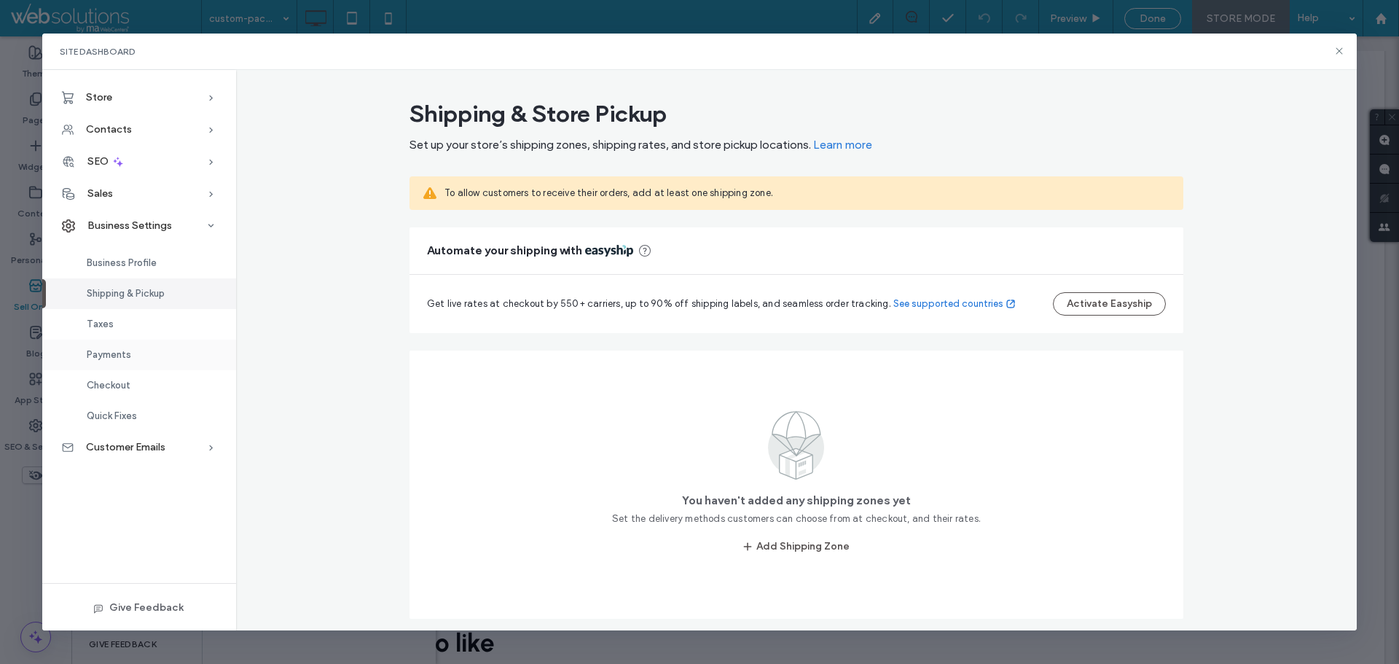
click at [162, 353] on div "Payments" at bounding box center [139, 354] width 194 height 31
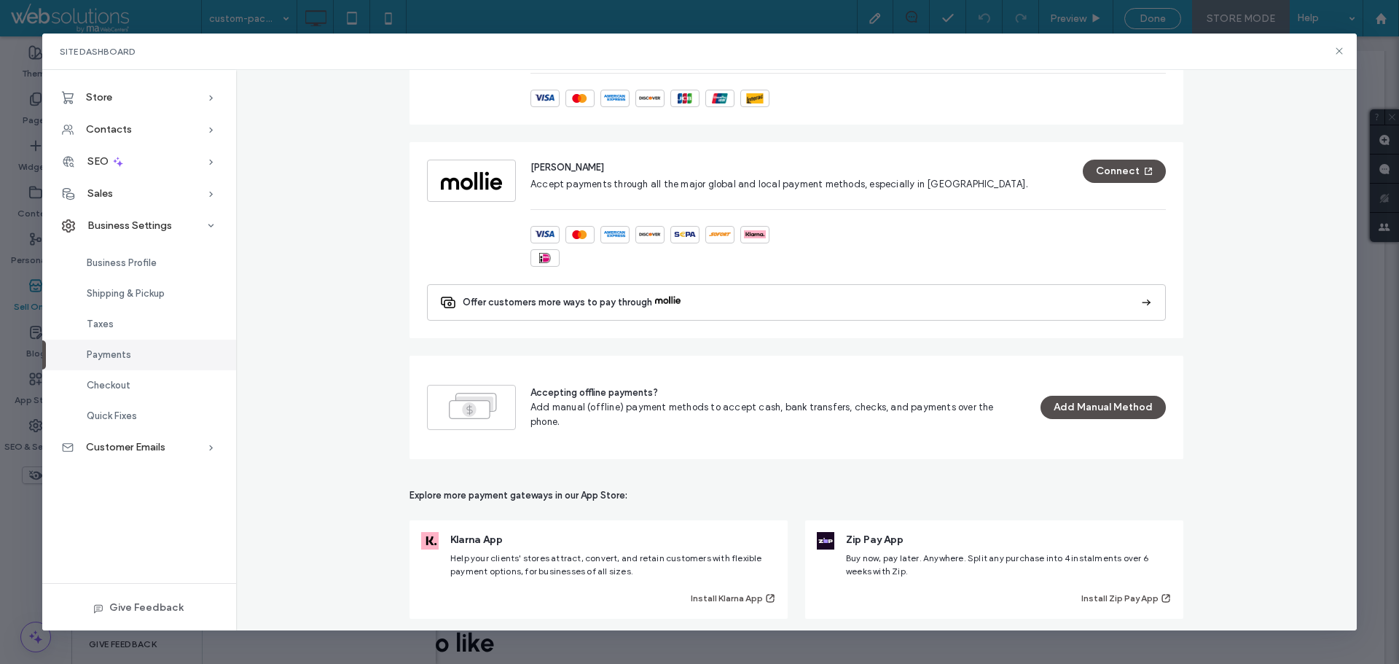
scroll to position [841, 0]
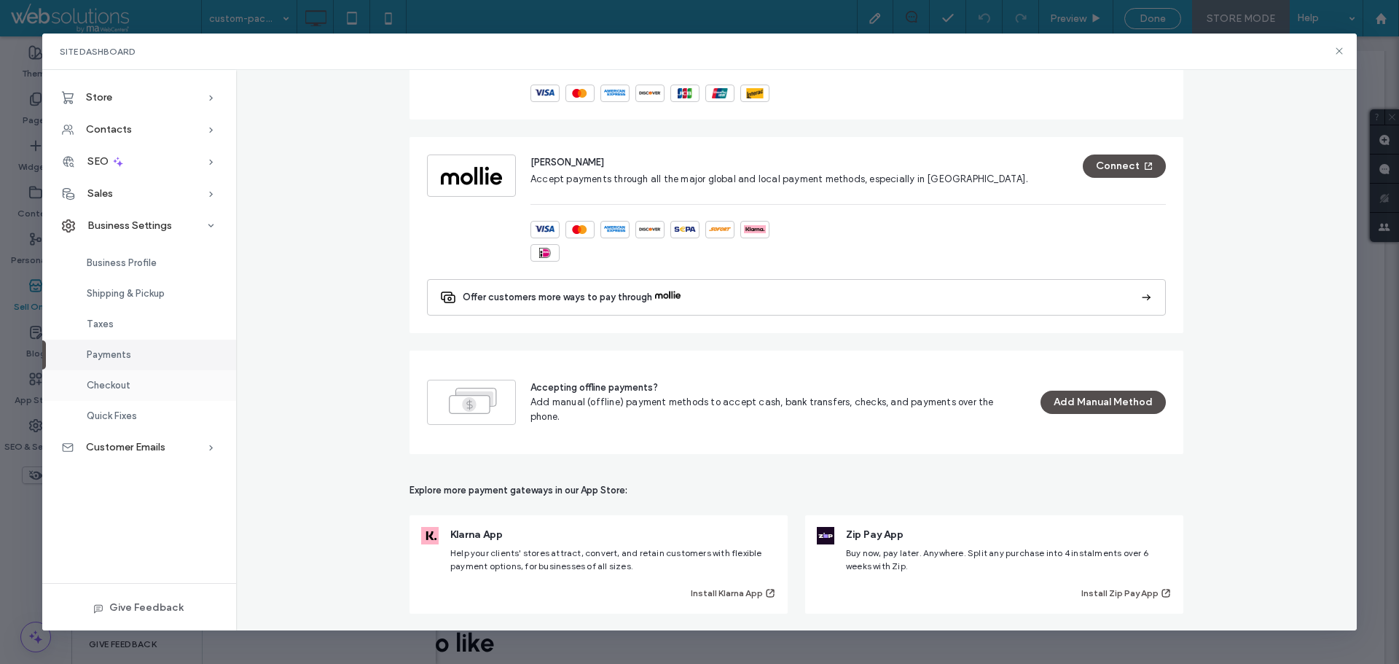
click at [128, 390] on span "Checkout" at bounding box center [109, 384] width 44 height 11
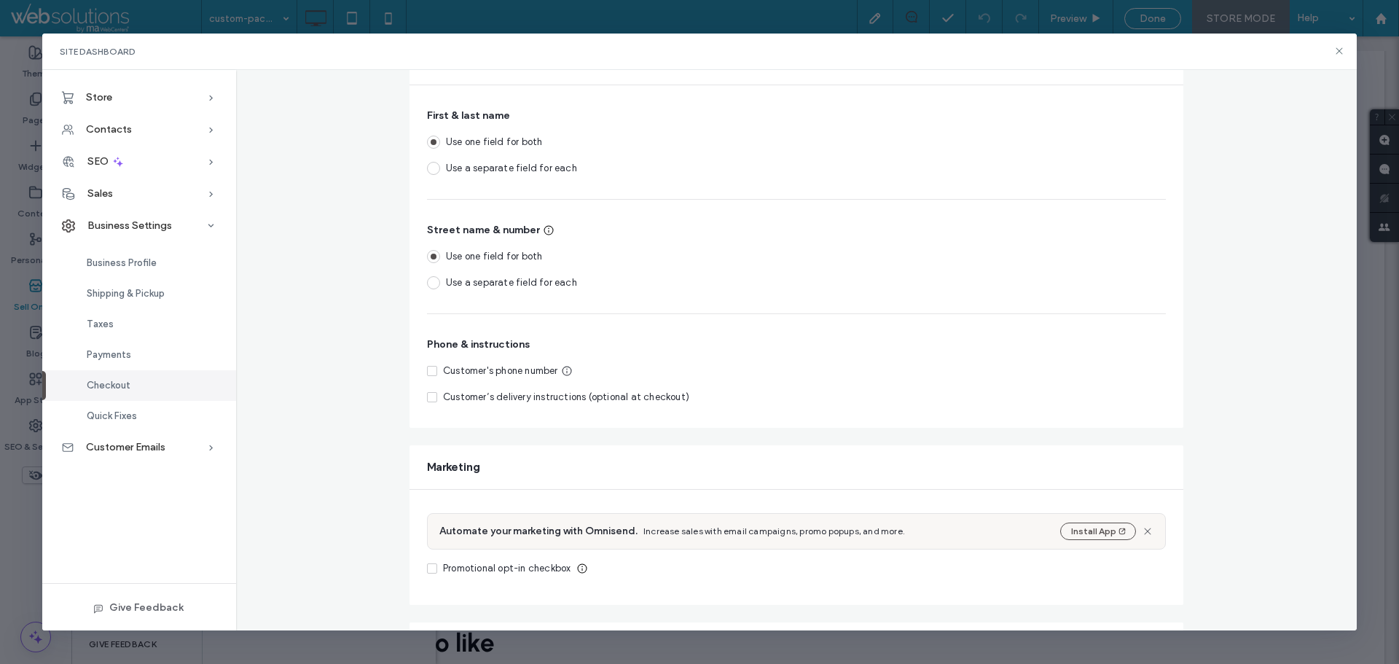
scroll to position [420, 0]
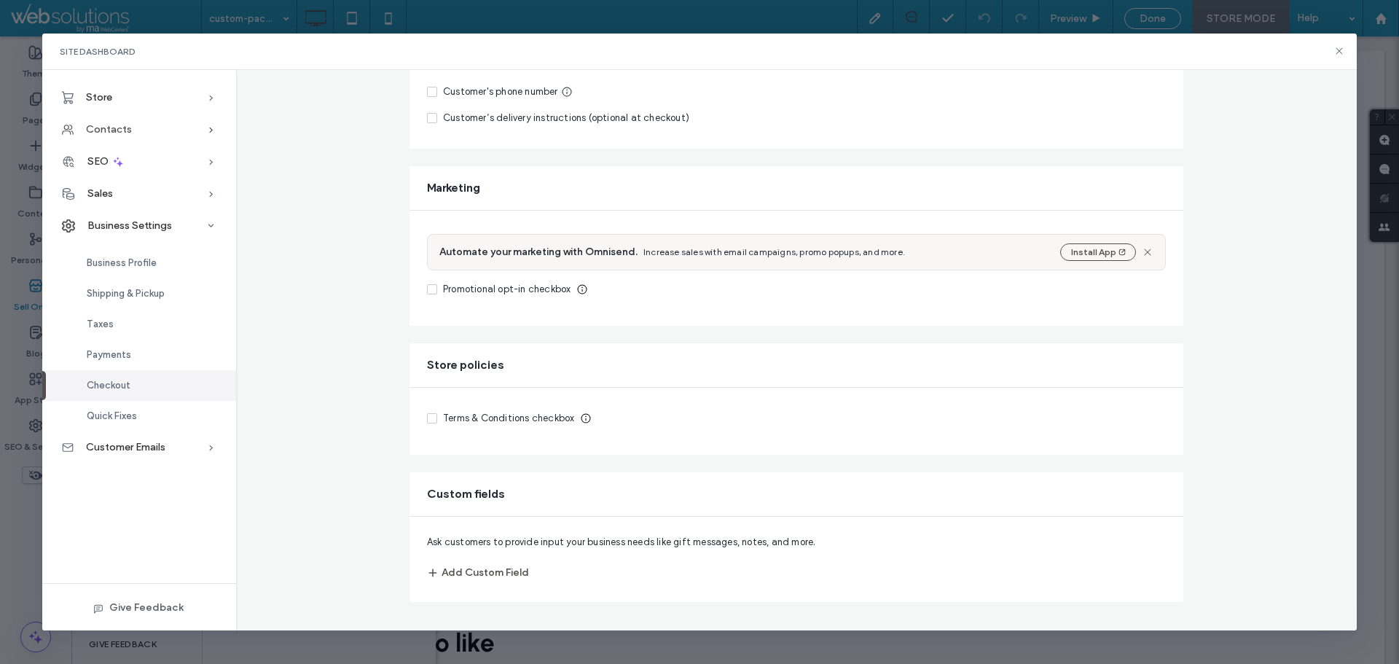
click at [181, 128] on div "Contacts" at bounding box center [139, 130] width 194 height 32
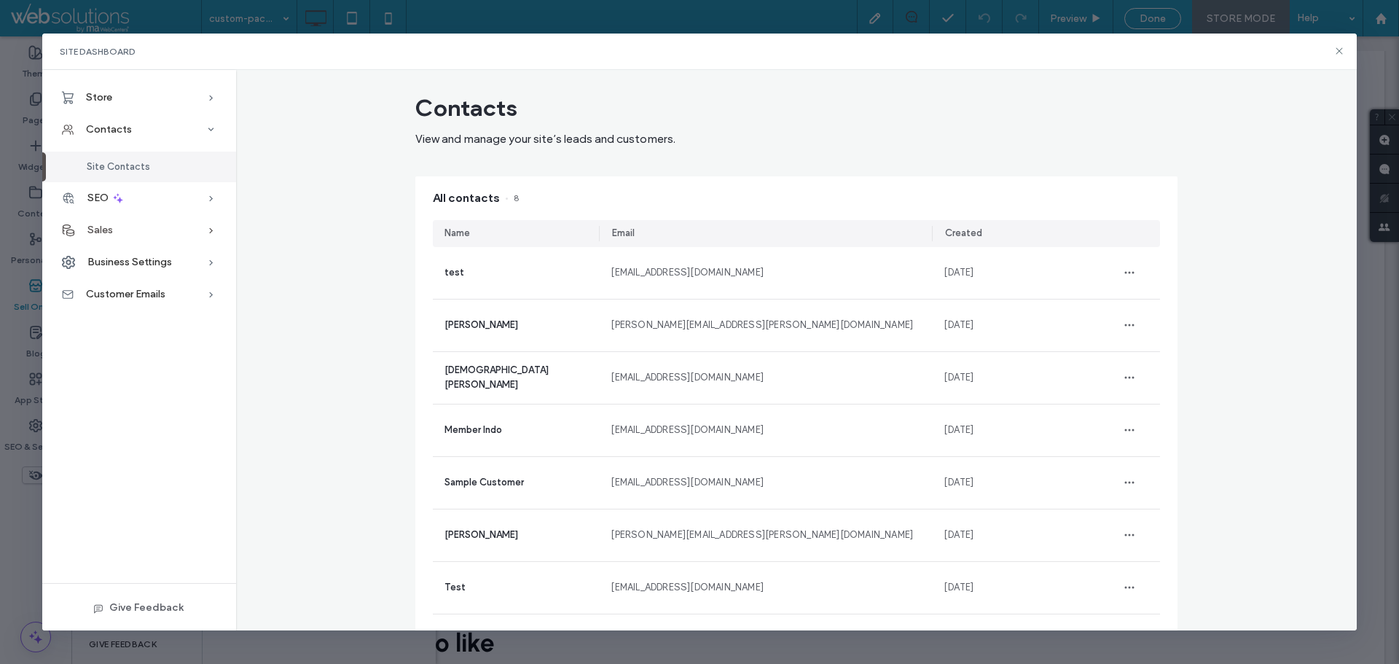
click at [199, 235] on div "Sales" at bounding box center [139, 230] width 194 height 32
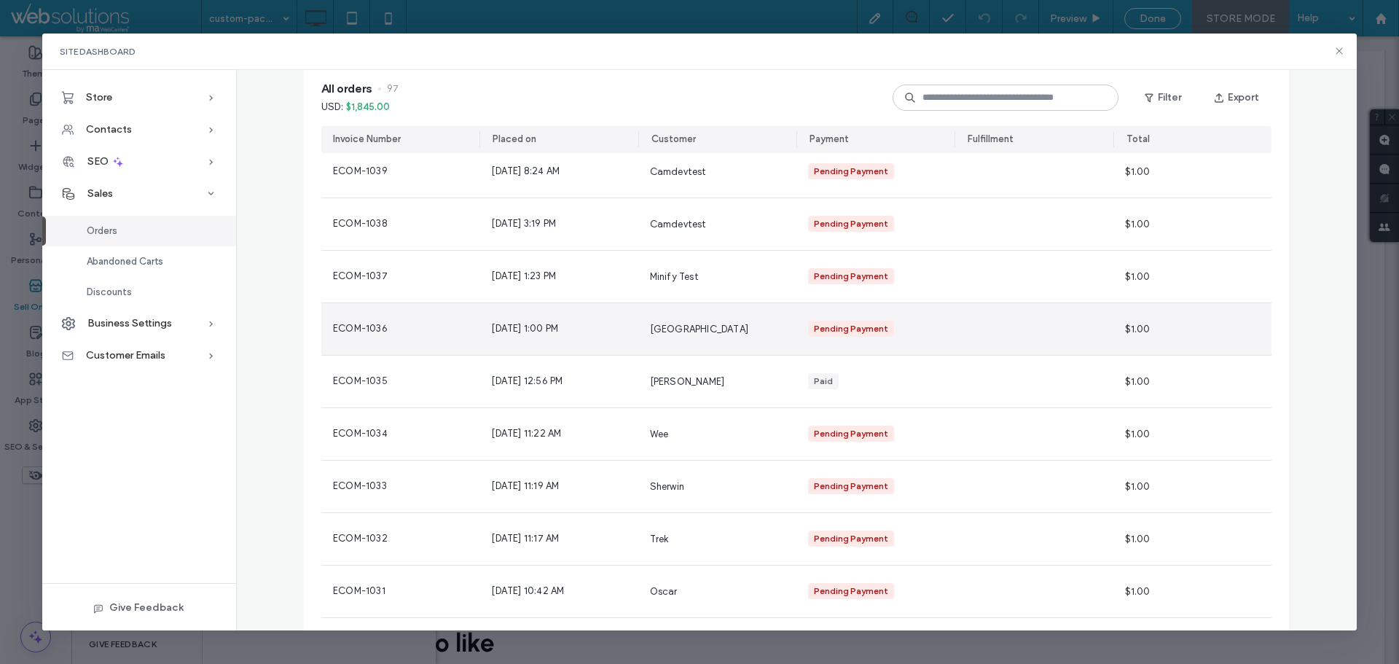
scroll to position [510, 0]
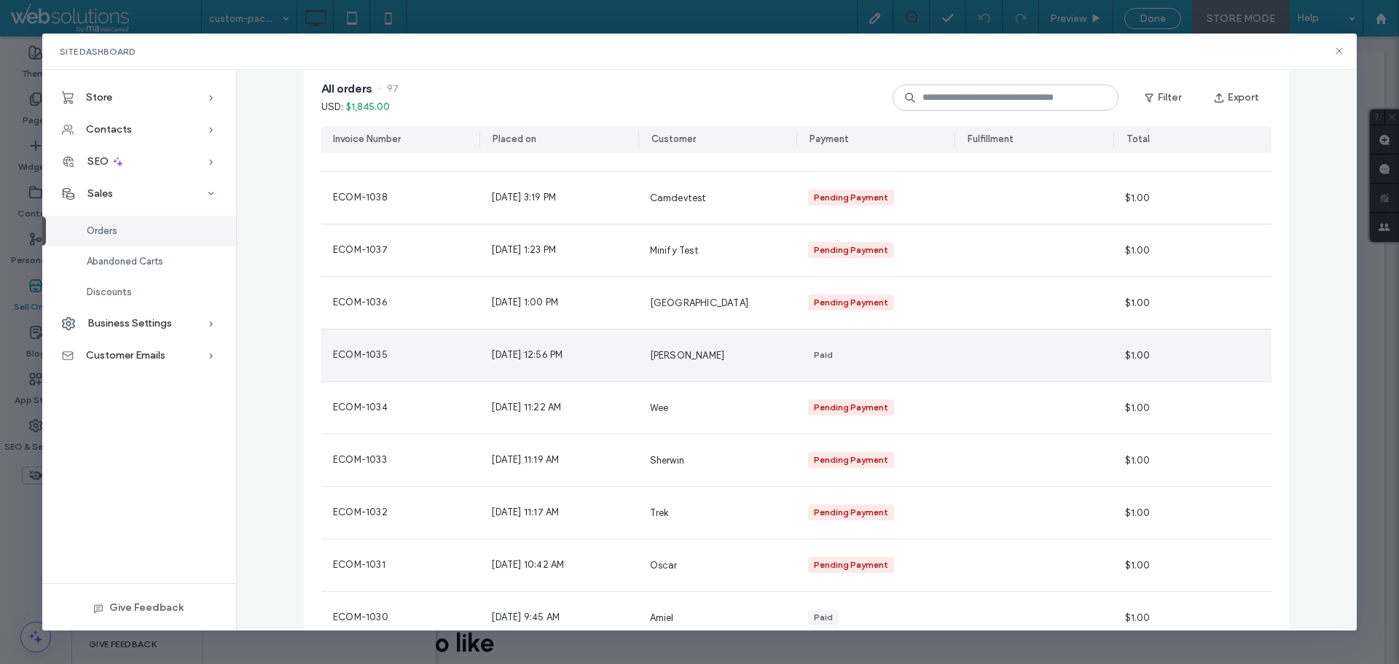
click at [449, 354] on div "ECOM-1035" at bounding box center [400, 355] width 158 height 52
click at [449, 354] on div "Orders View and manage orders. Issue refunds, mark orders as fulfilled, and mor…" at bounding box center [796, 350] width 1121 height 561
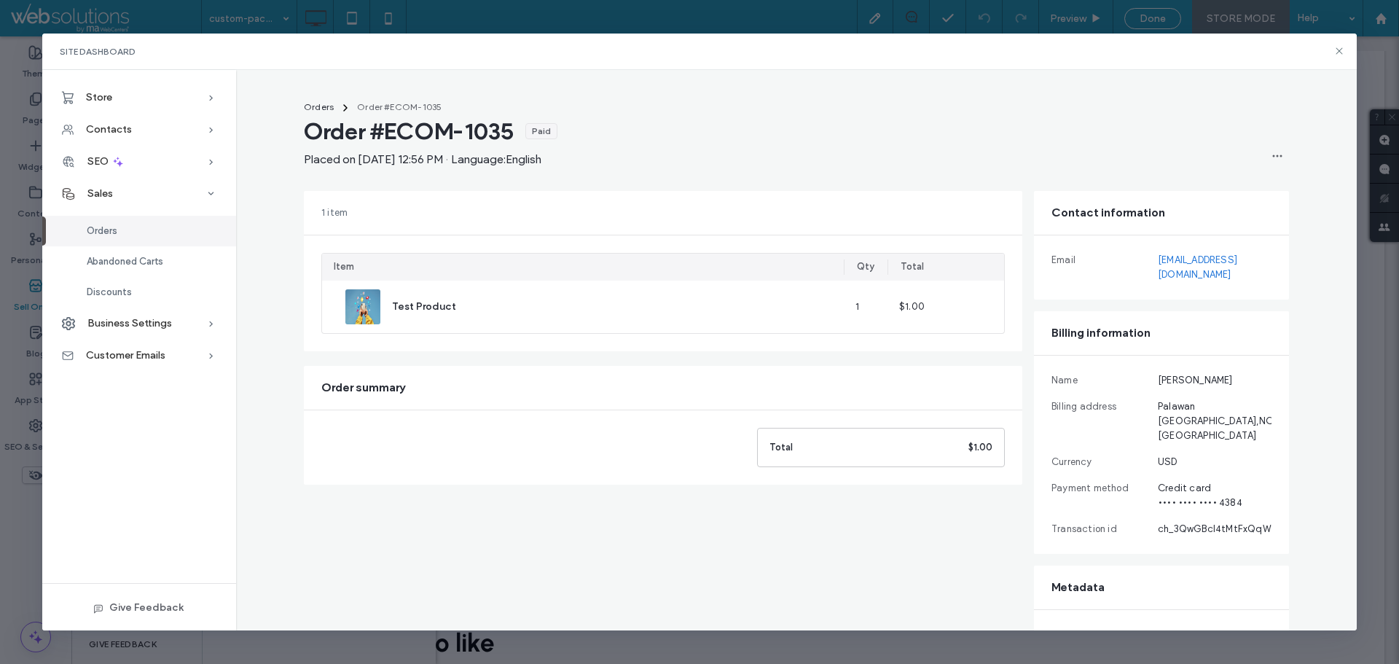
click at [1177, 264] on link "camdevtest00@gmail.com" at bounding box center [1214, 267] width 114 height 29
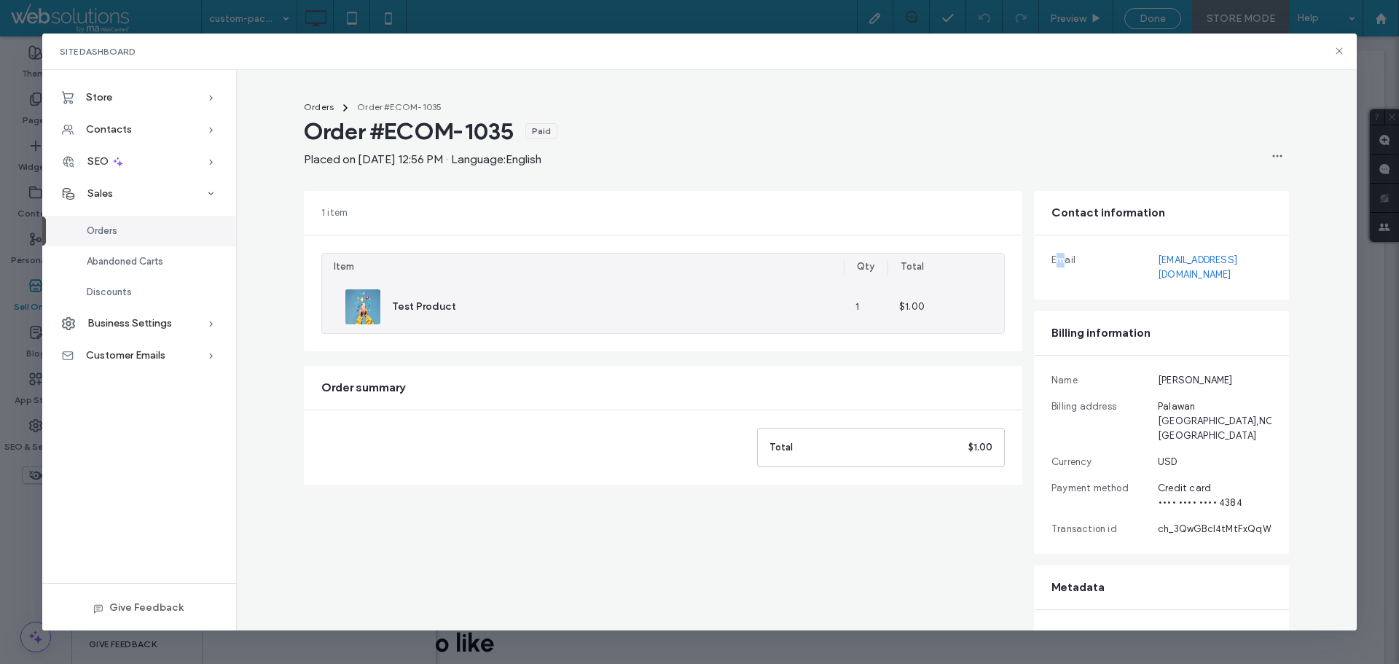
click at [1047, 240] on div "Email camdevtest00@gmail.com" at bounding box center [1161, 267] width 255 height 64
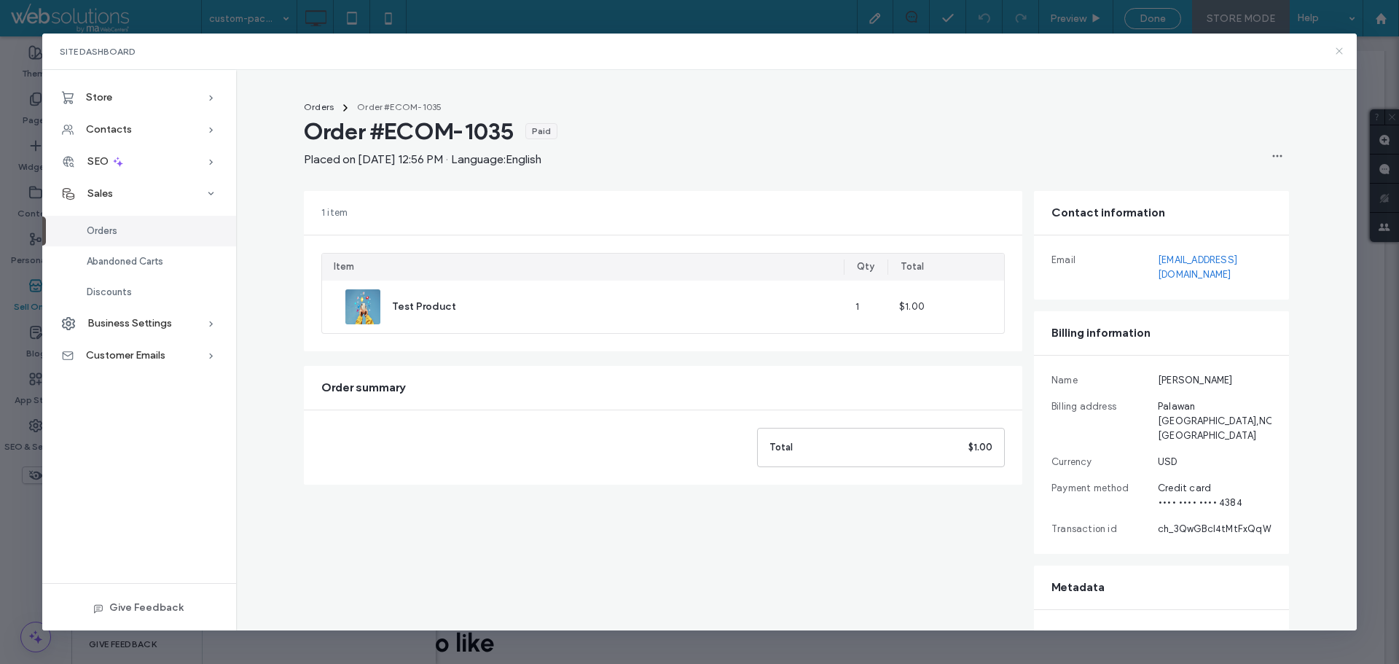
drag, startPoint x: 1336, startPoint y: 52, endPoint x: 1096, endPoint y: 139, distance: 255.8
click at [1336, 52] on icon at bounding box center [1339, 51] width 12 height 12
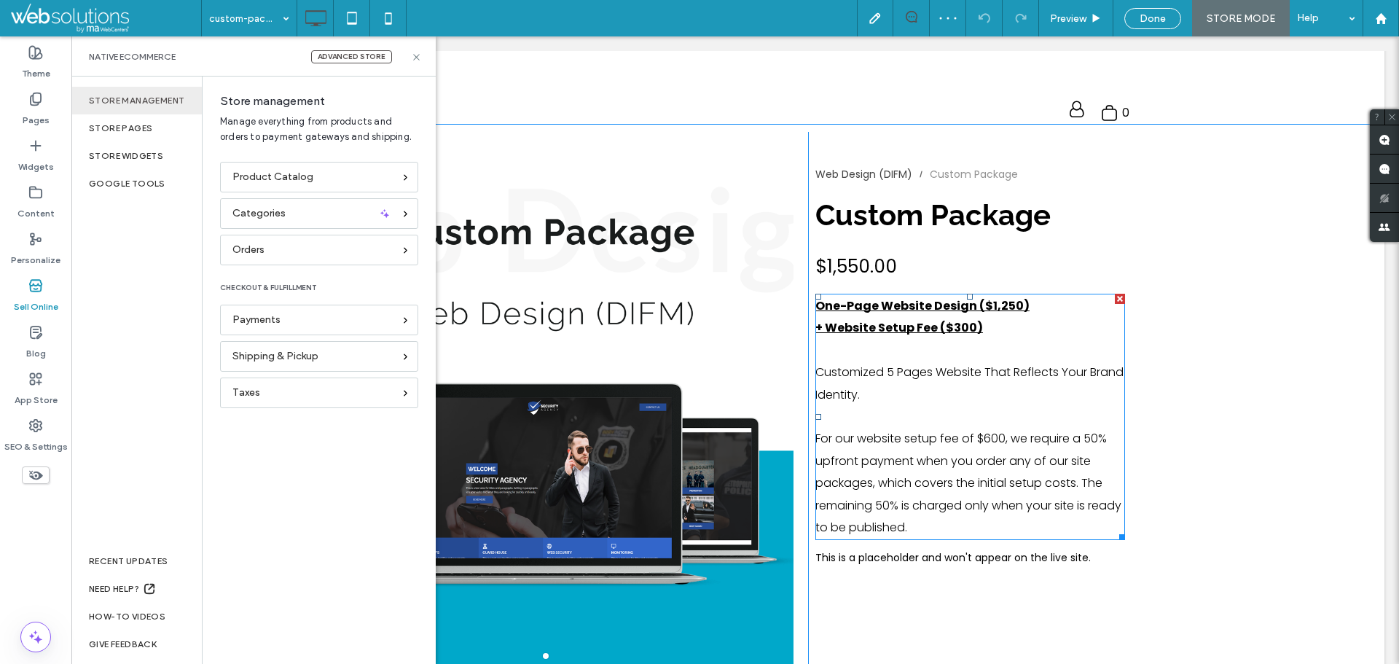
scroll to position [364, 0]
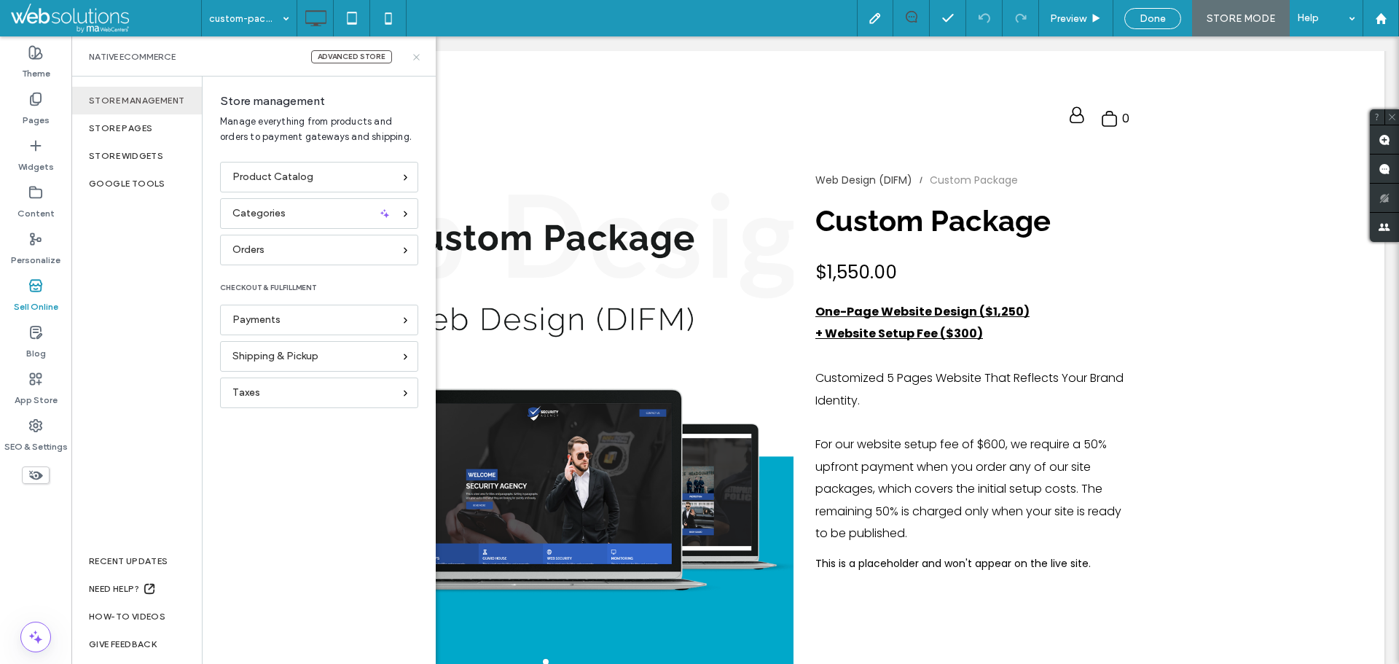
click at [417, 52] on icon at bounding box center [416, 57] width 11 height 11
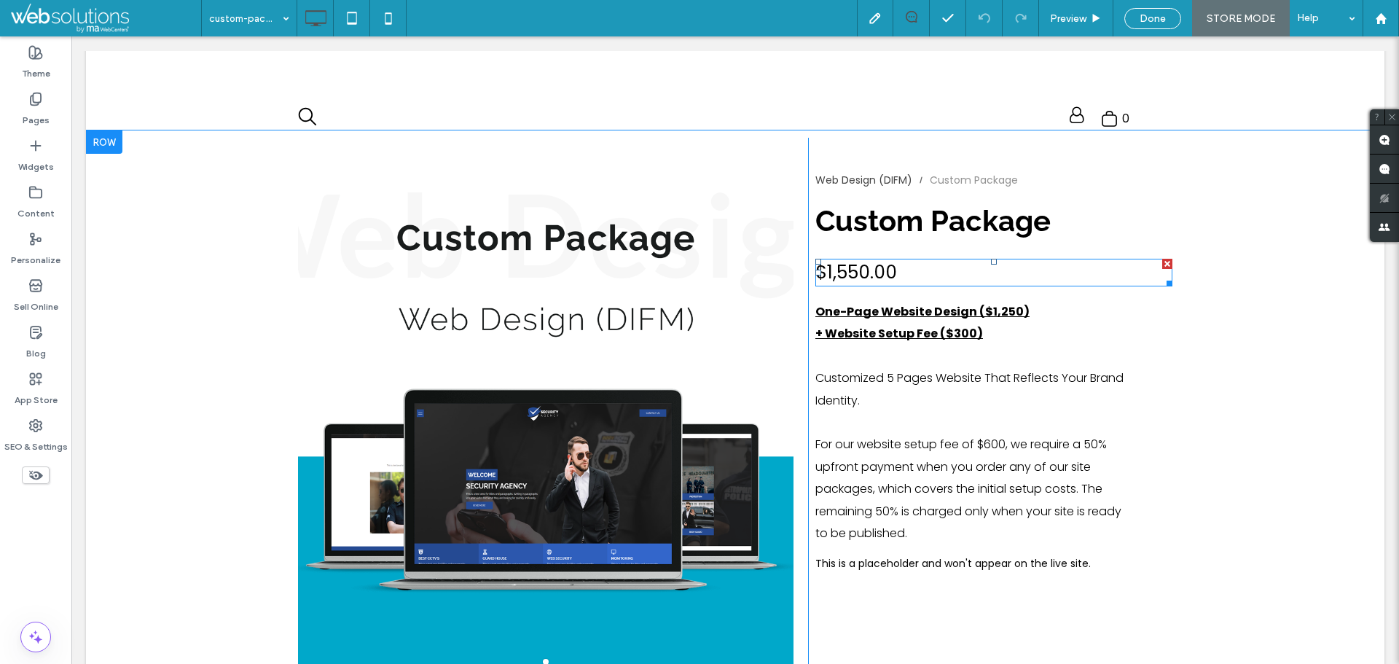
click at [891, 272] on h4 "$1,550.00" at bounding box center [856, 271] width 82 height 25
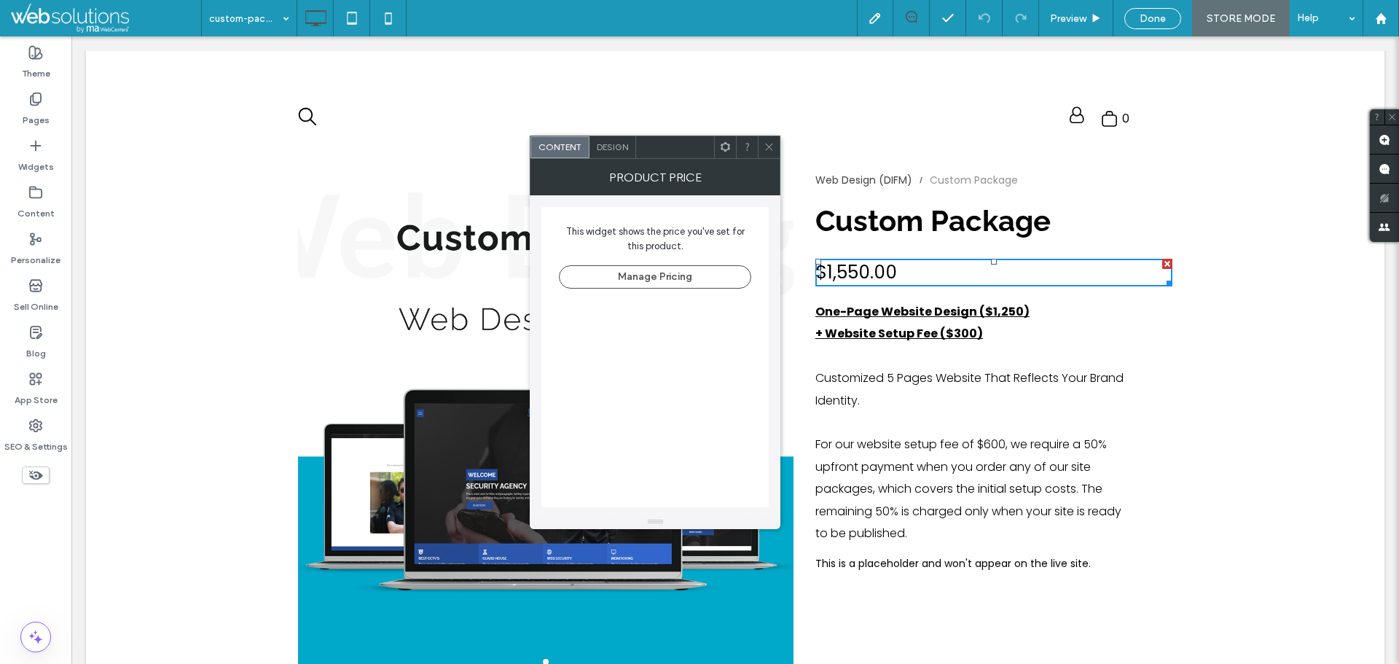
click at [772, 136] on span at bounding box center [768, 147] width 11 height 22
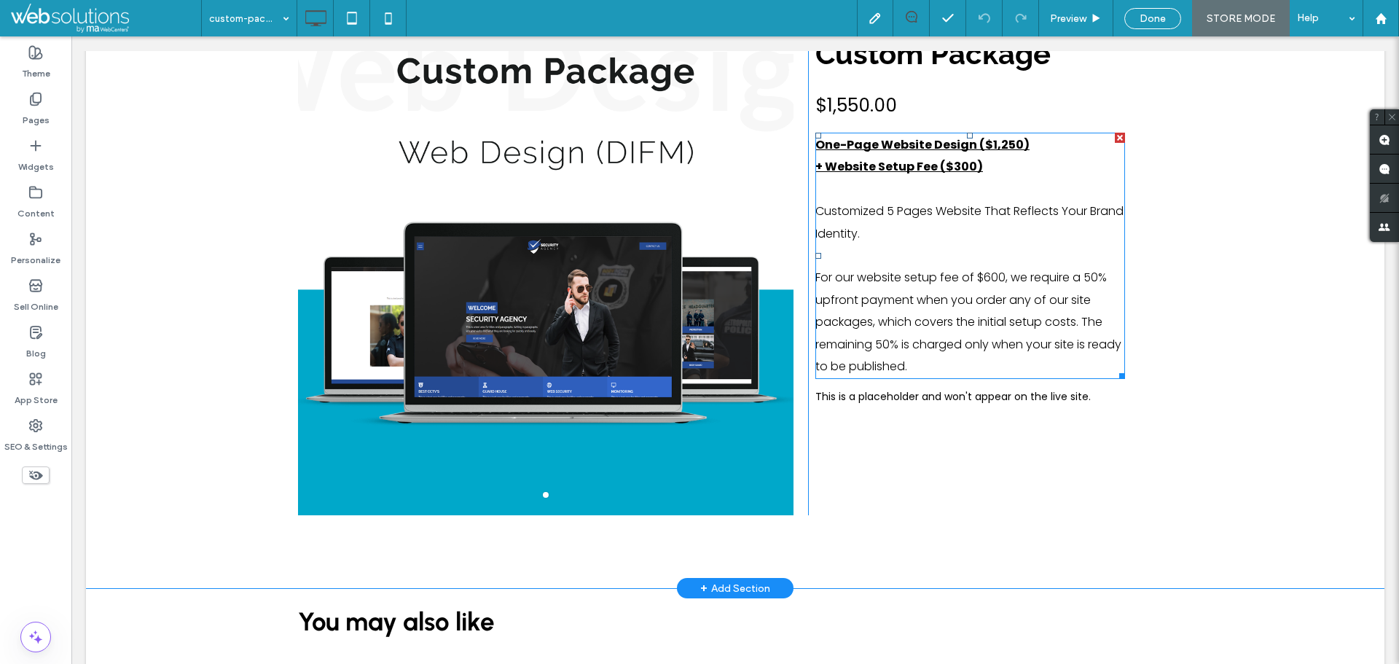
scroll to position [583, 0]
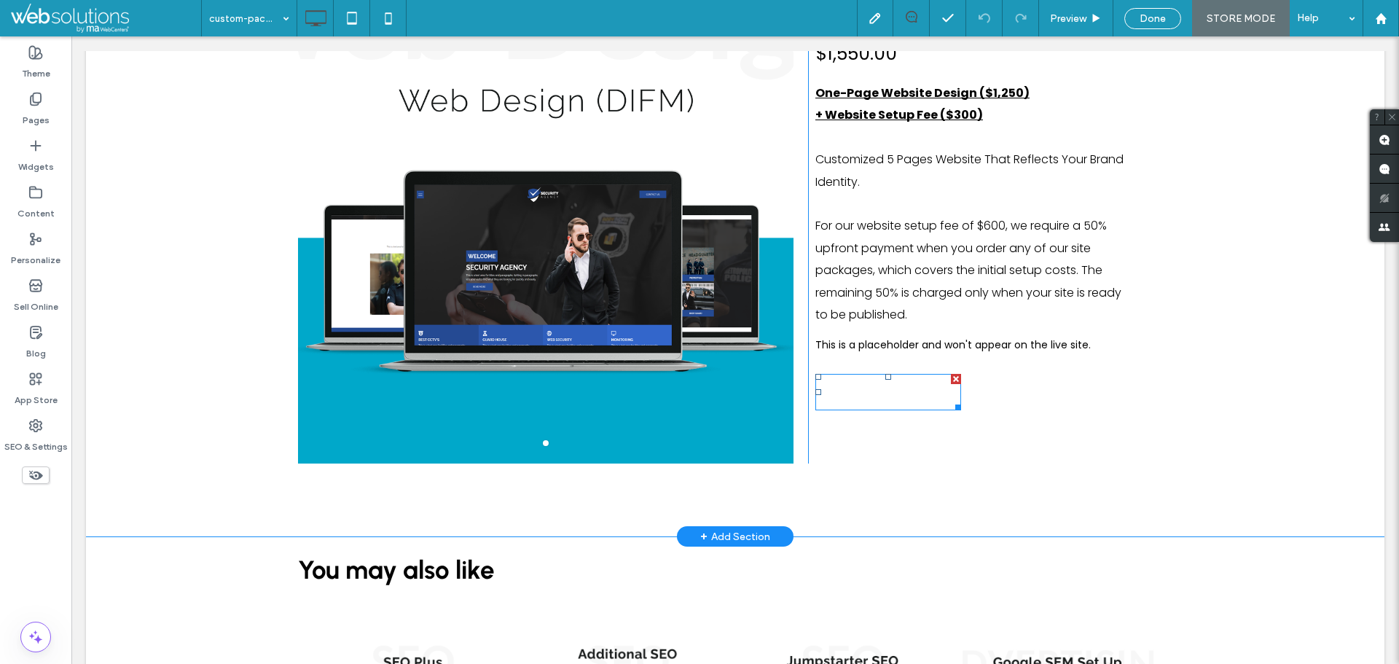
click at [910, 390] on div "Add to Cart Add to Cart" at bounding box center [888, 392] width 146 height 36
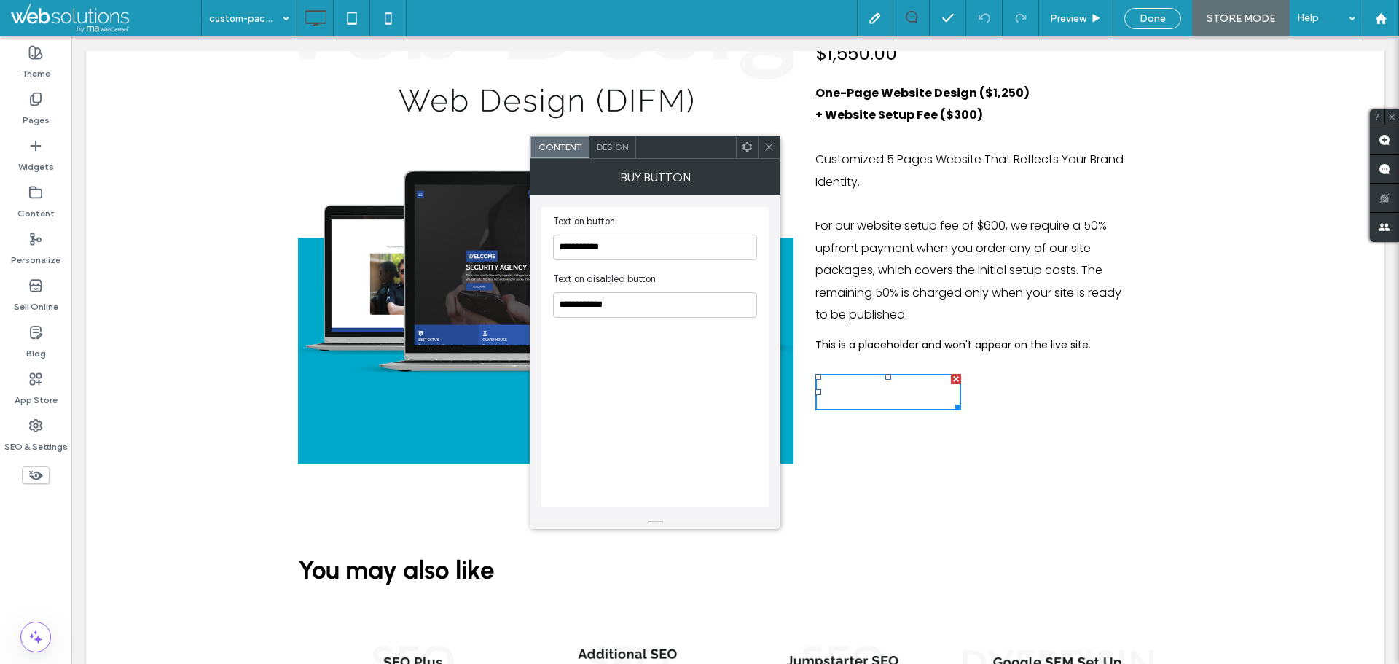
drag, startPoint x: 613, startPoint y: 152, endPoint x: 803, endPoint y: 352, distance: 275.6
click at [613, 152] on div "Design" at bounding box center [612, 147] width 47 height 22
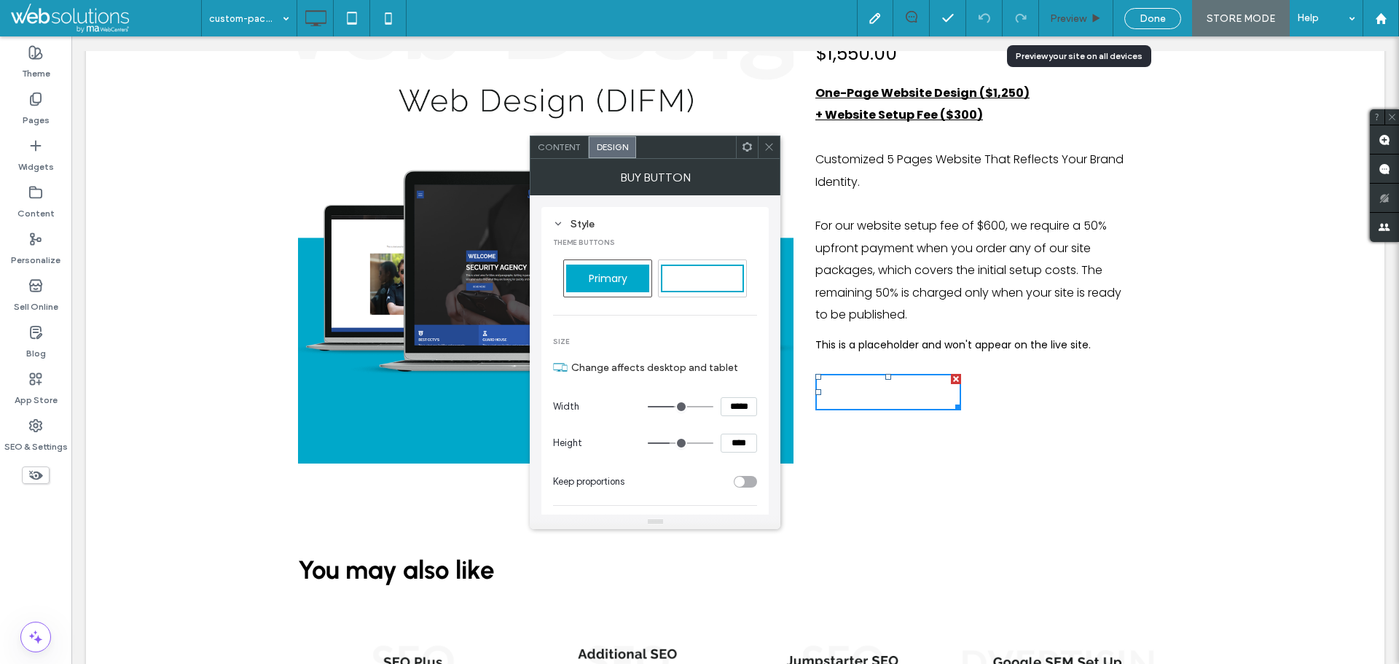
click at [1092, 1] on div "Preview" at bounding box center [1076, 18] width 74 height 36
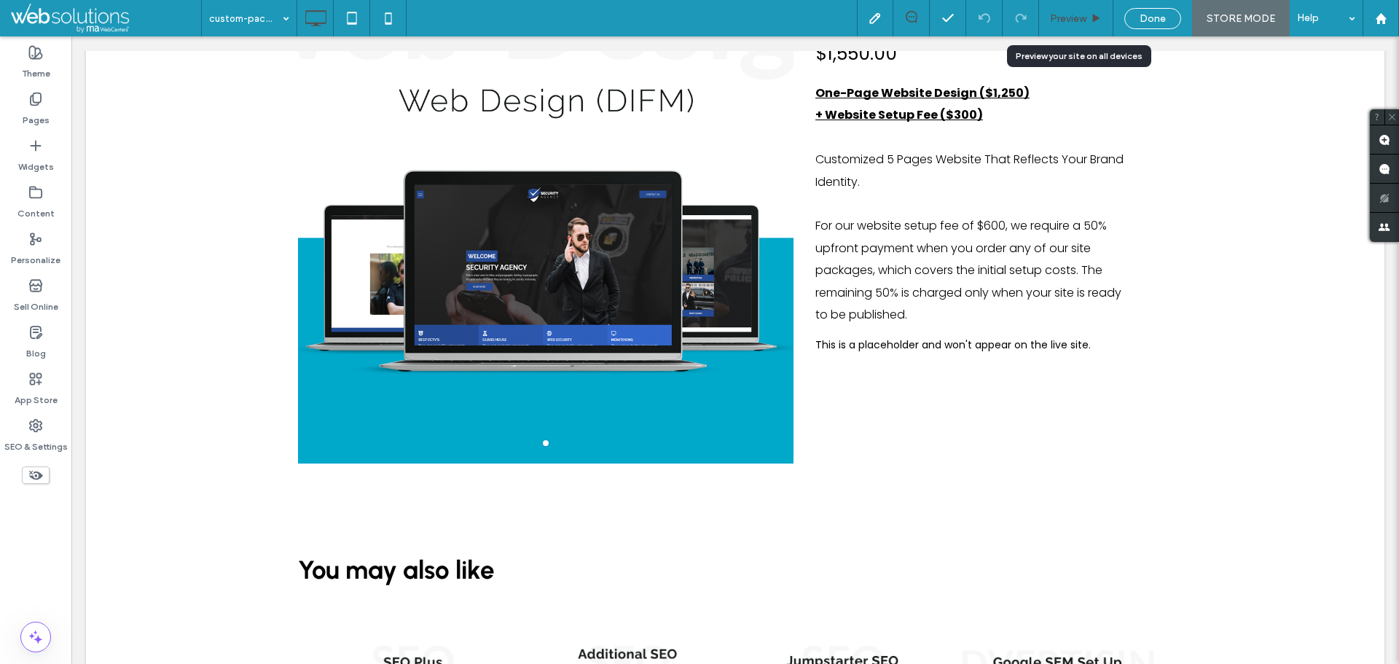
click at [1056, 22] on span "Preview" at bounding box center [1068, 18] width 36 height 12
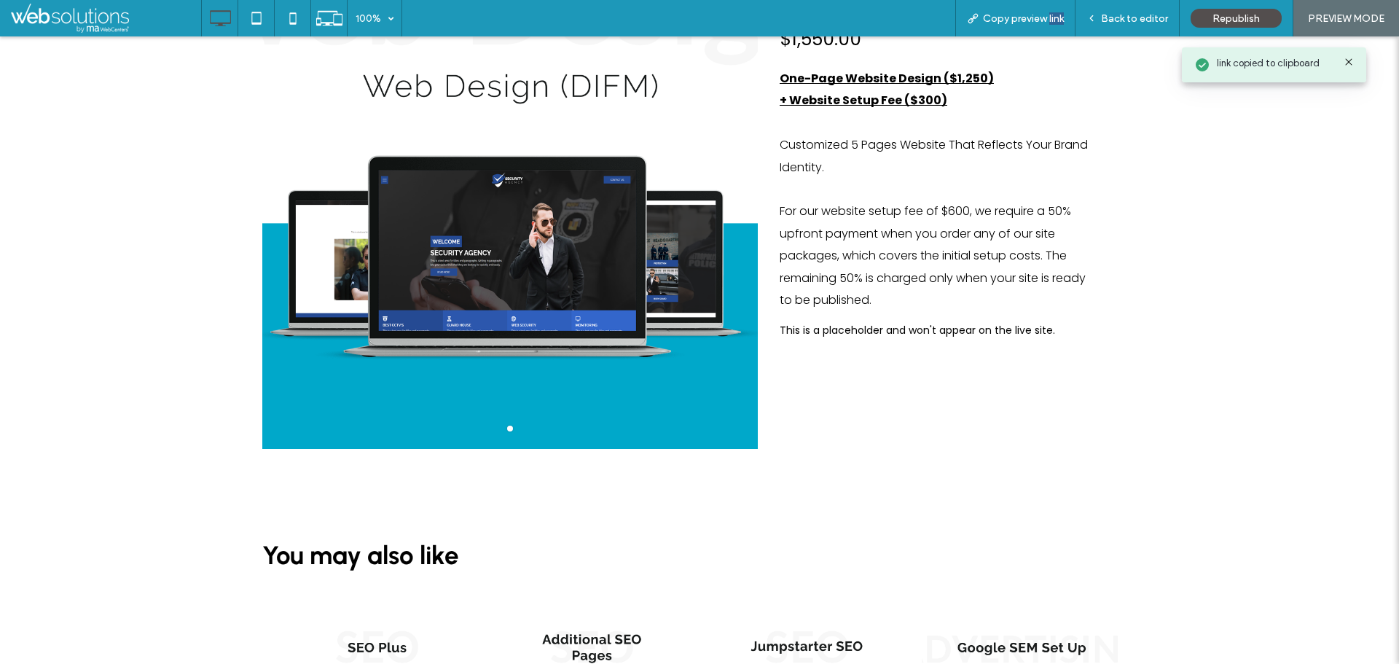
click at [836, 368] on div "Add to Cart Add to Cart" at bounding box center [852, 377] width 146 height 36
click at [836, 369] on div "Add to Cart Add to Cart" at bounding box center [852, 377] width 146 height 36
click at [1129, 18] on span "Back to editor" at bounding box center [1134, 18] width 67 height 12
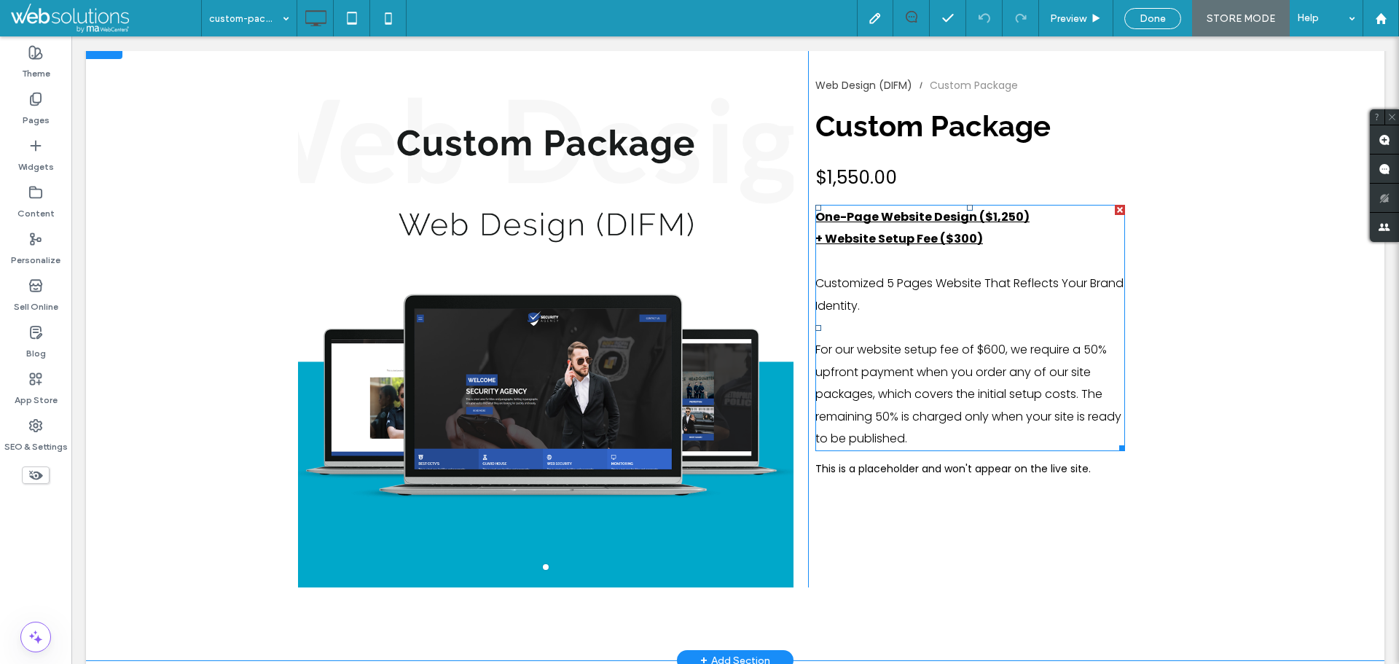
scroll to position [437, 0]
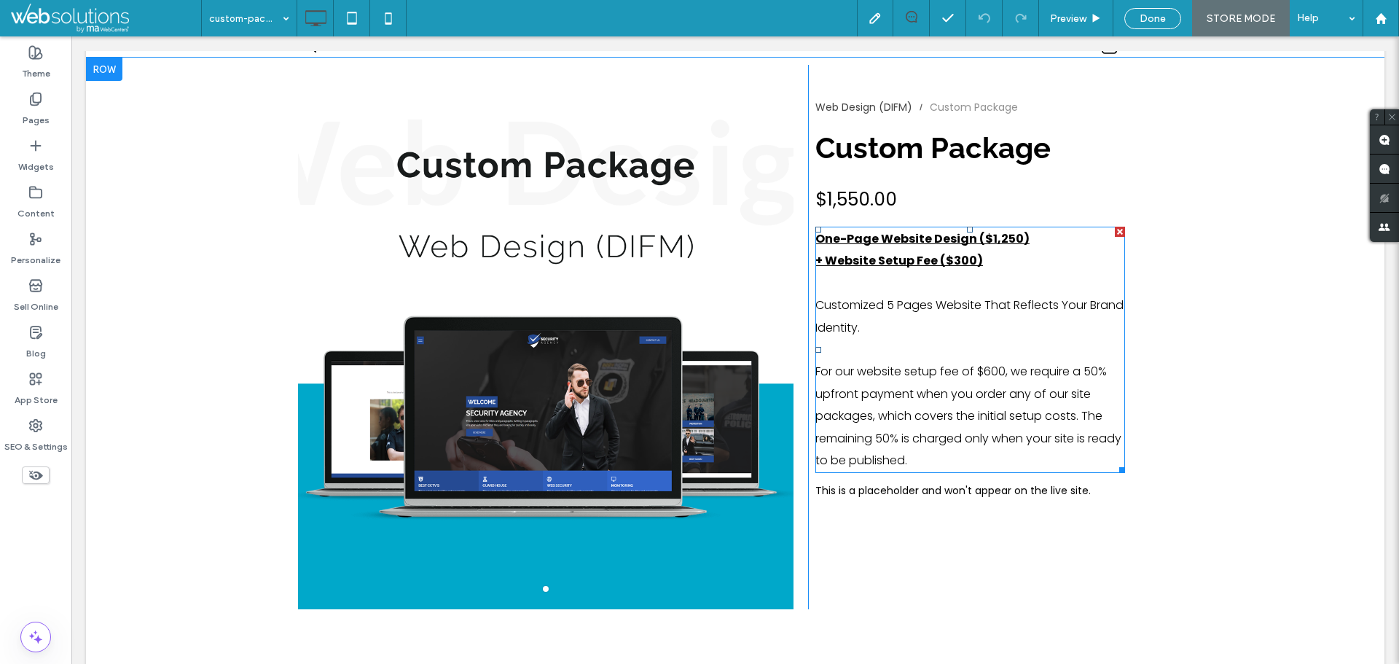
click at [957, 262] on u "+ Website Setup Fee ($300)" at bounding box center [899, 260] width 168 height 17
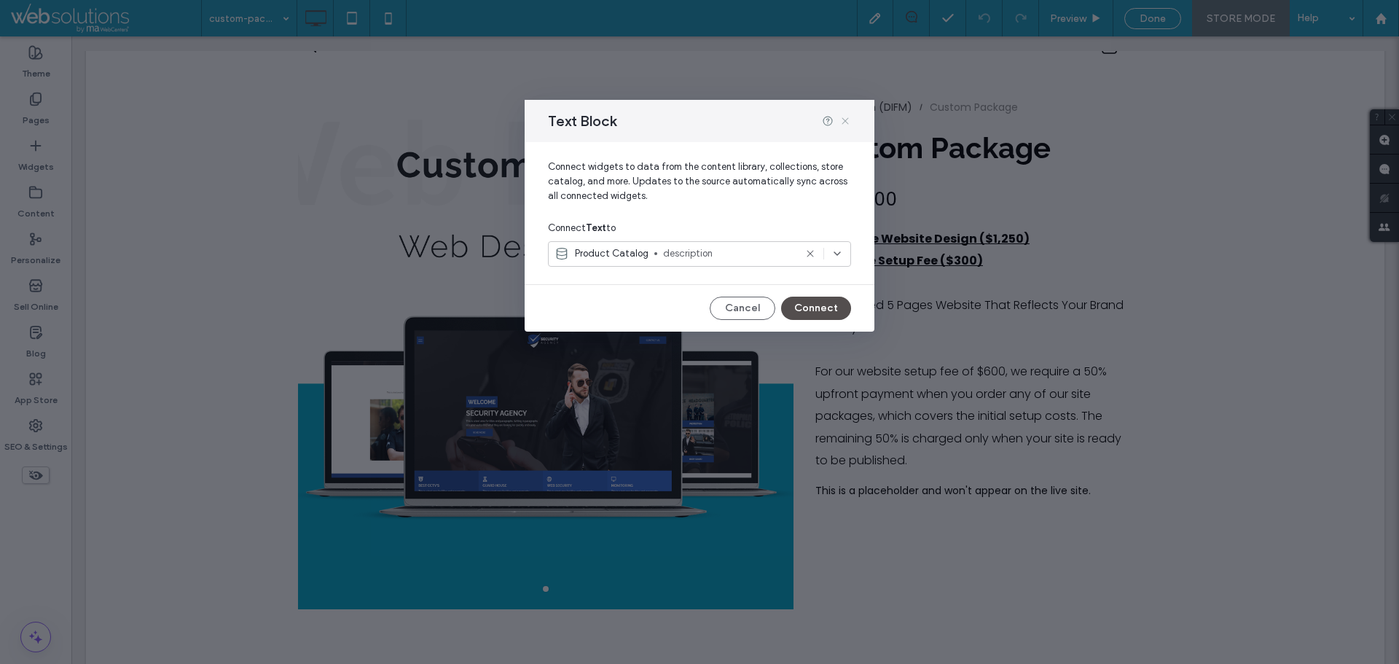
click at [842, 119] on icon at bounding box center [845, 121] width 12 height 12
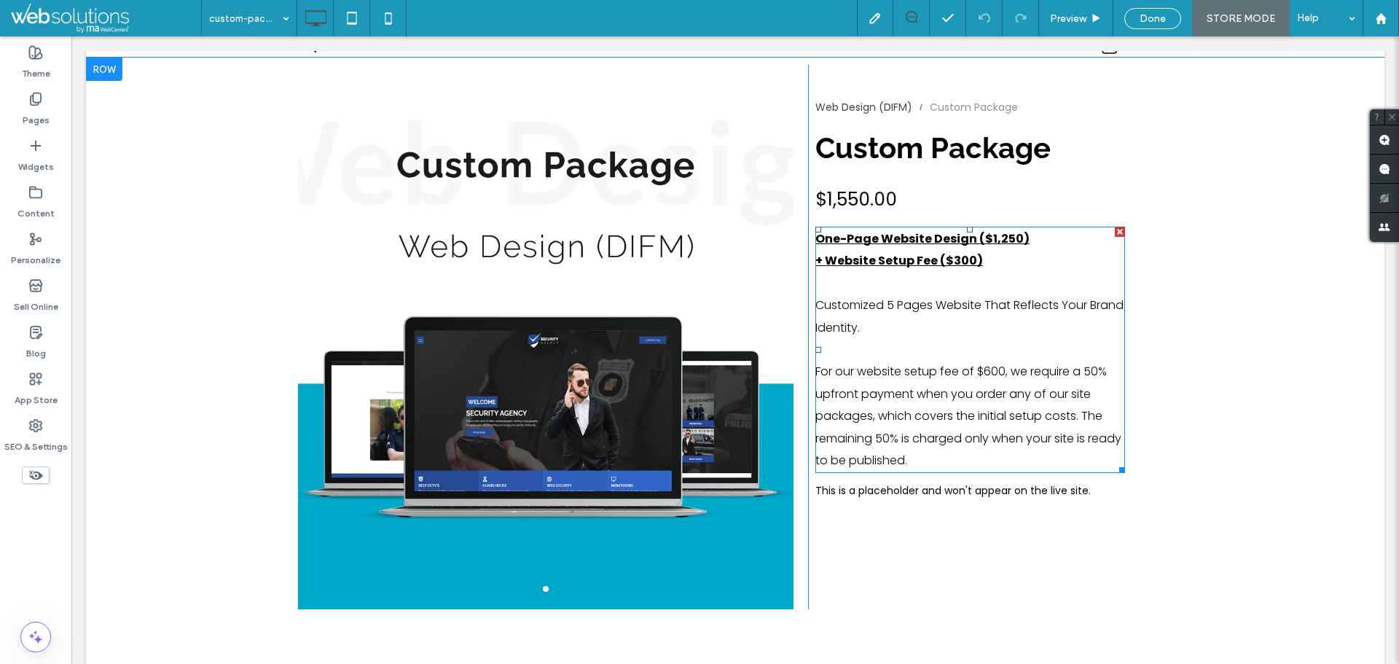
click at [1003, 240] on u "One-Page Website Design ($1,250)" at bounding box center [922, 238] width 214 height 17
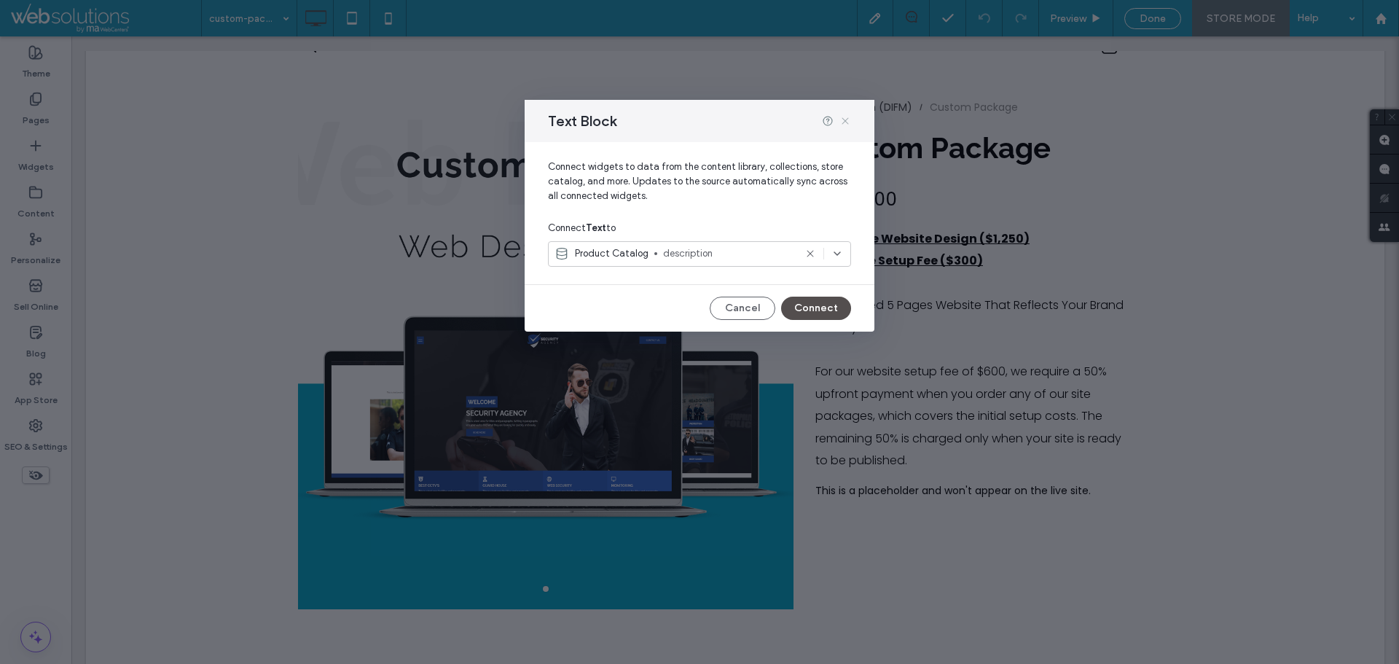
click at [843, 118] on use at bounding box center [844, 120] width 7 height 7
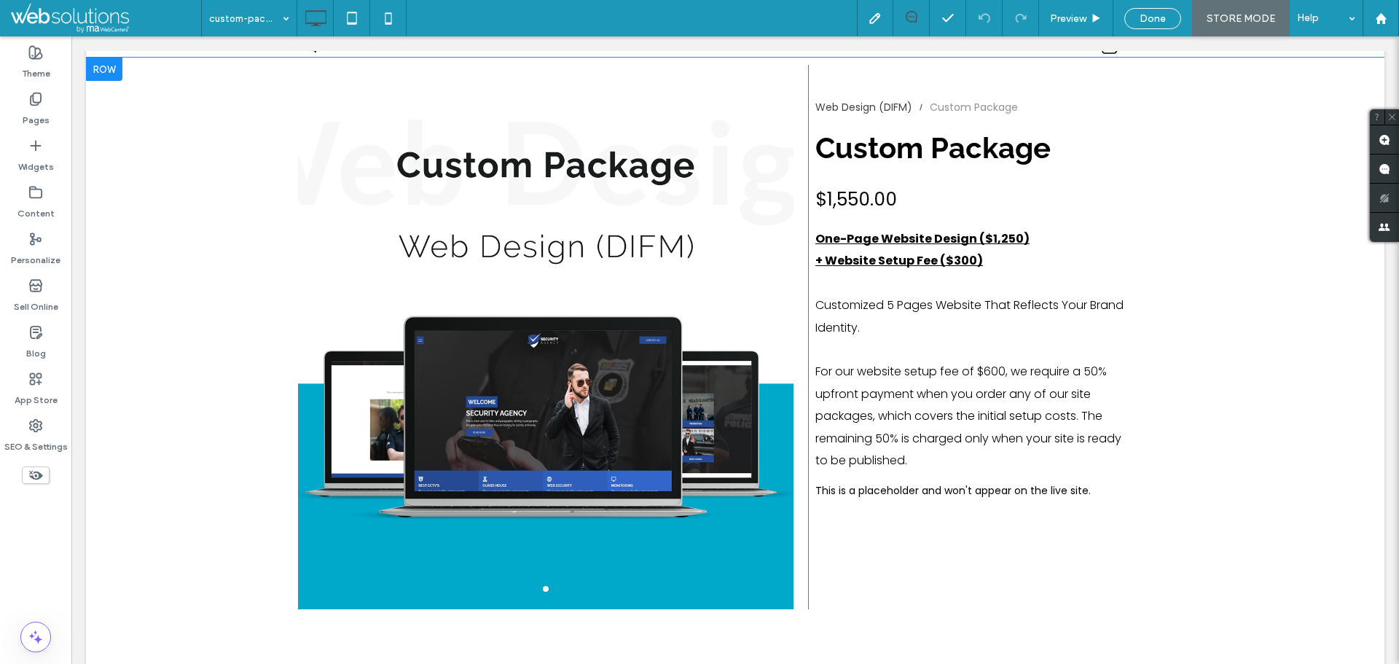
click at [1258, 525] on div "a a a a Click To Paste Web Design (DIFM) Custom Package Custom Package $1,550.0…" at bounding box center [735, 370] width 1298 height 624
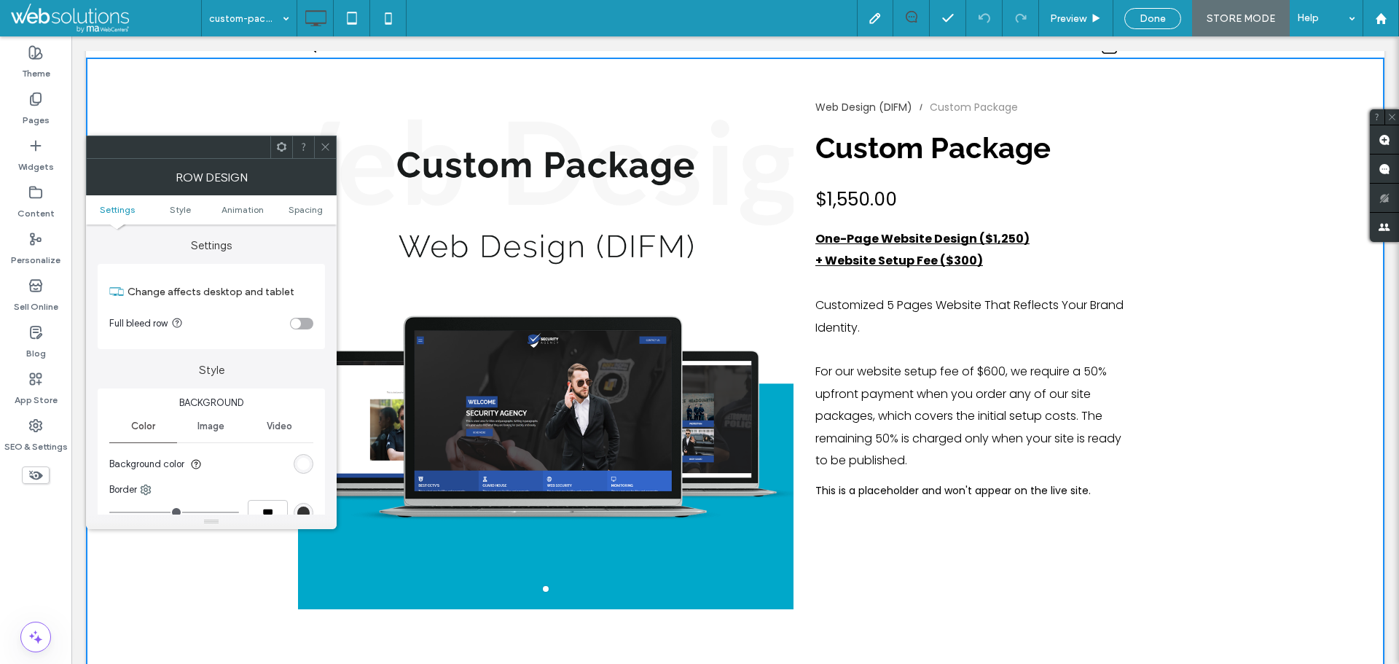
click at [323, 147] on icon at bounding box center [325, 146] width 11 height 11
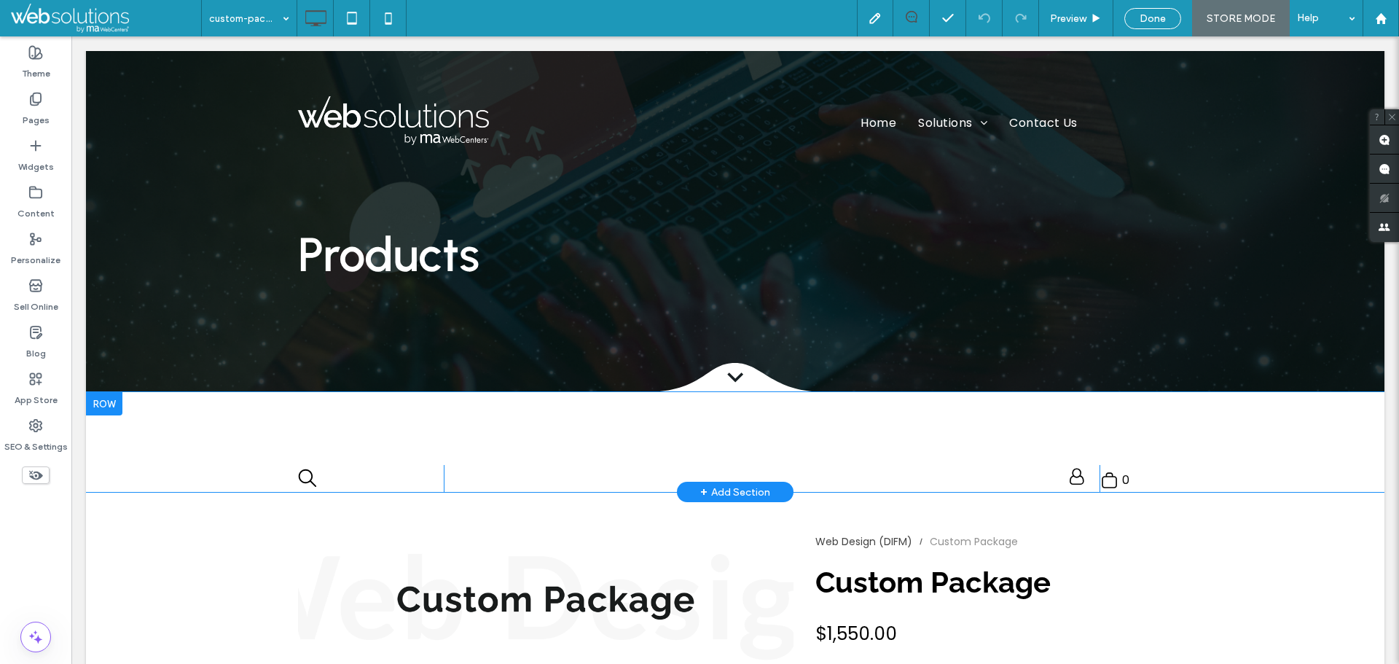
scroll to position [0, 0]
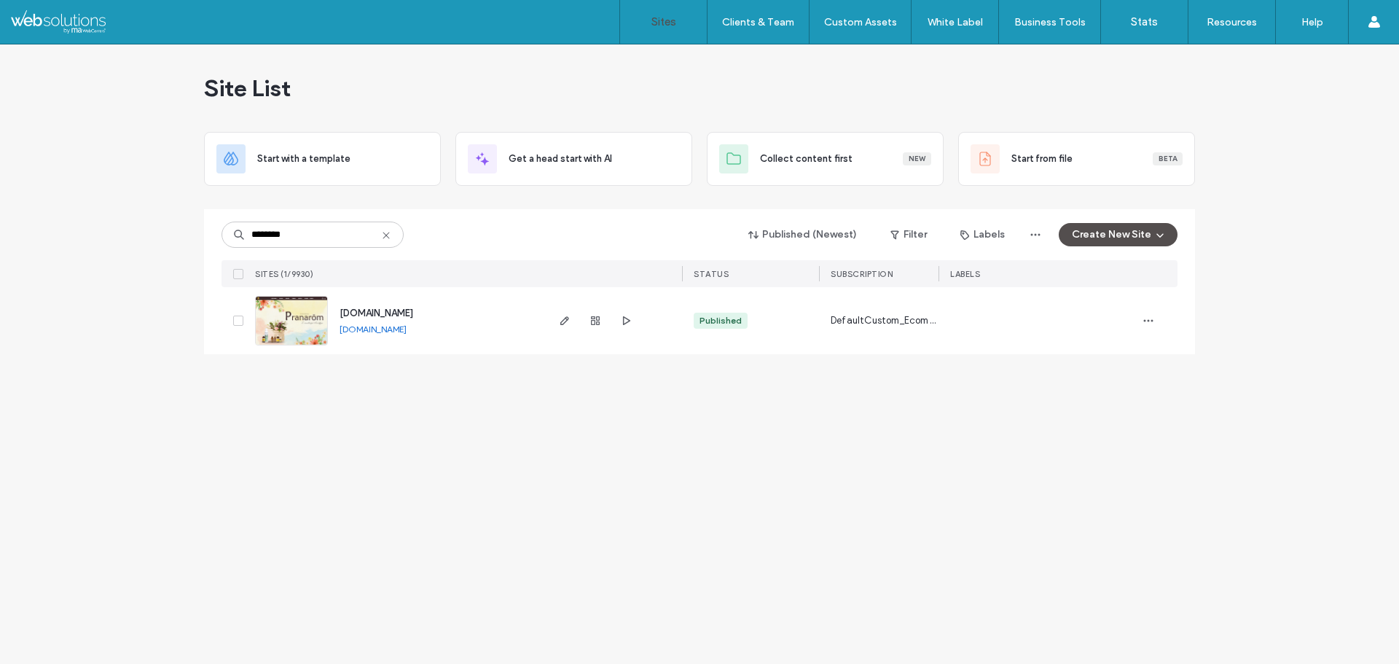
click at [406, 332] on link "[DOMAIN_NAME]" at bounding box center [372, 328] width 67 height 11
click at [597, 322] on use "button" at bounding box center [595, 320] width 9 height 9
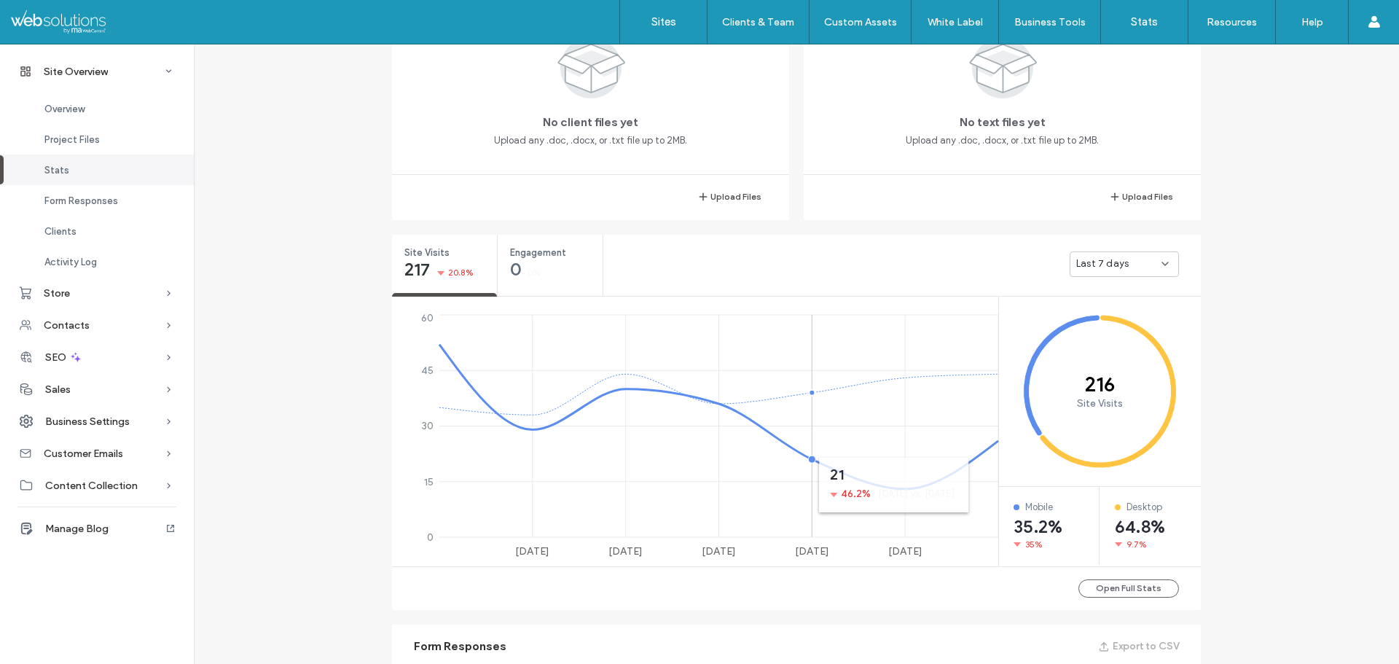
scroll to position [874, 0]
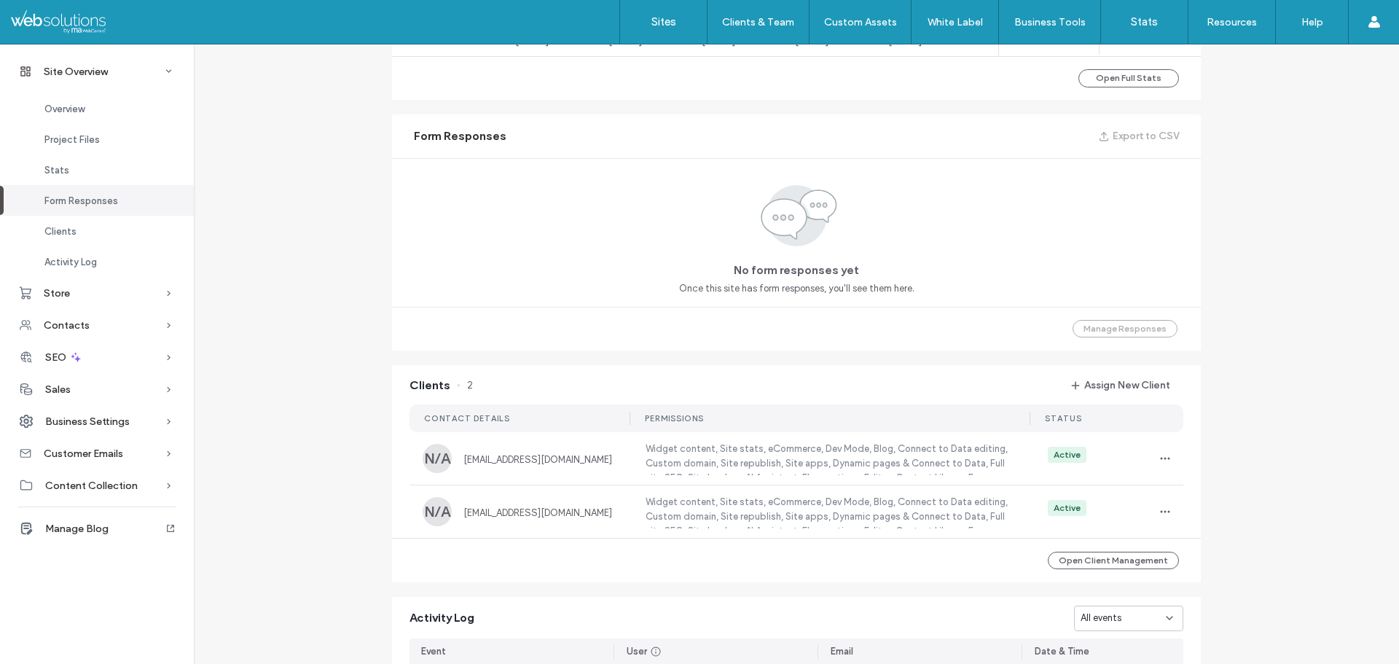
scroll to position [1165, 0]
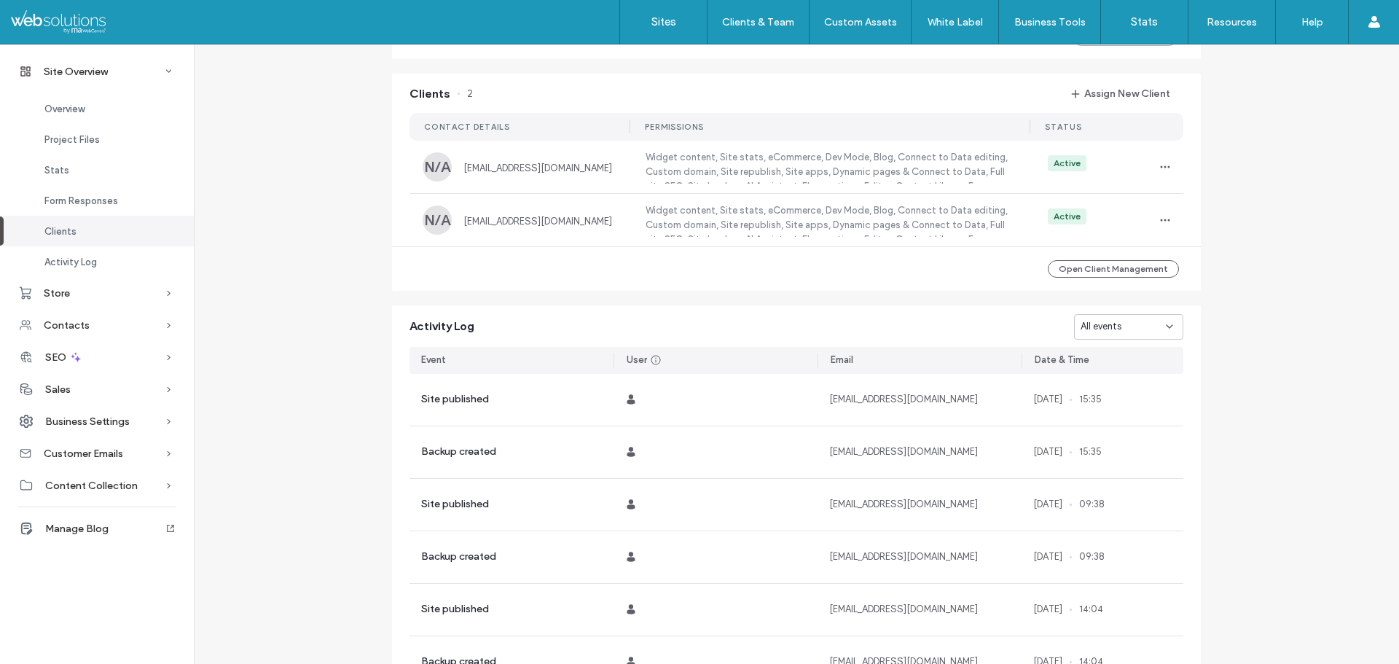
scroll to position [1259, 0]
